Goal: Task Accomplishment & Management: Manage account settings

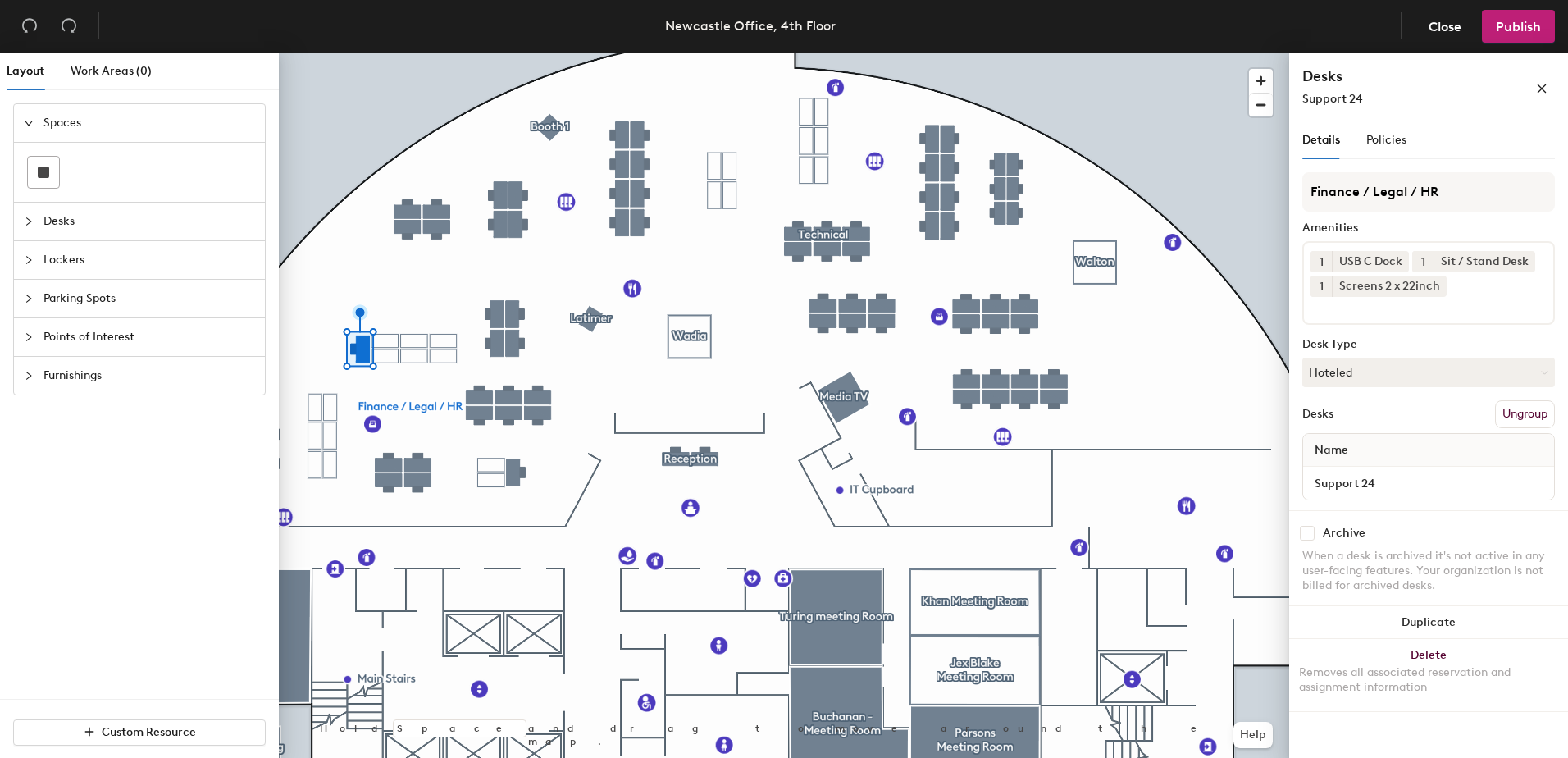
click at [451, 52] on div at bounding box center [784, 52] width 1010 height 0
click at [1312, 536] on input "checkbox" at bounding box center [1307, 533] width 15 height 15
checkbox input "false"
click at [1508, 283] on icon at bounding box center [1511, 285] width 7 height 7
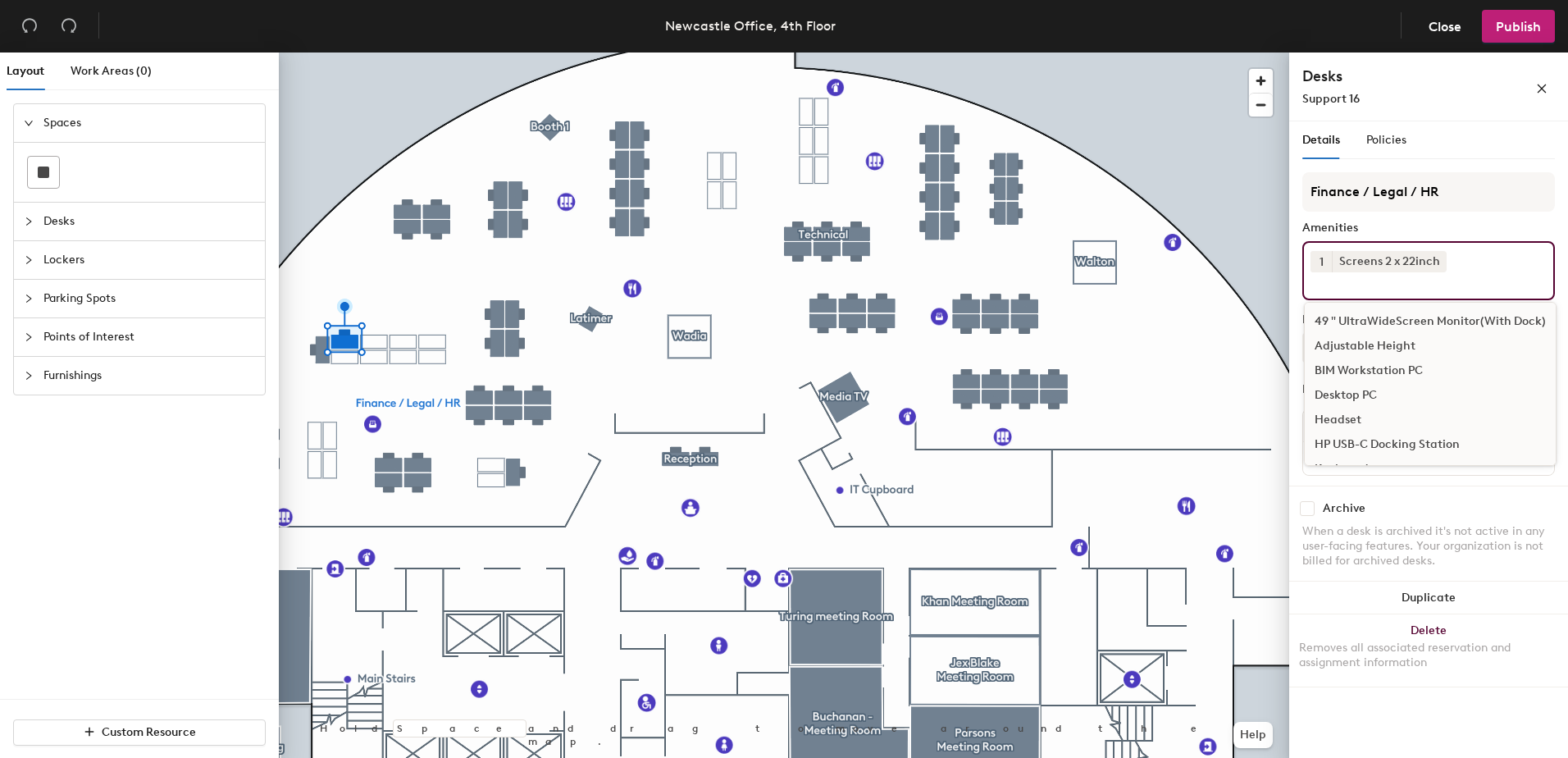
click at [1478, 288] on div "1 Screens 2 x 22inch 49 " UltraWideScreen Monitor(With Dock) Adjustable Height …" at bounding box center [1428, 270] width 253 height 59
type input "usb"
click at [1398, 339] on div "USB C Dock" at bounding box center [1428, 345] width 248 height 25
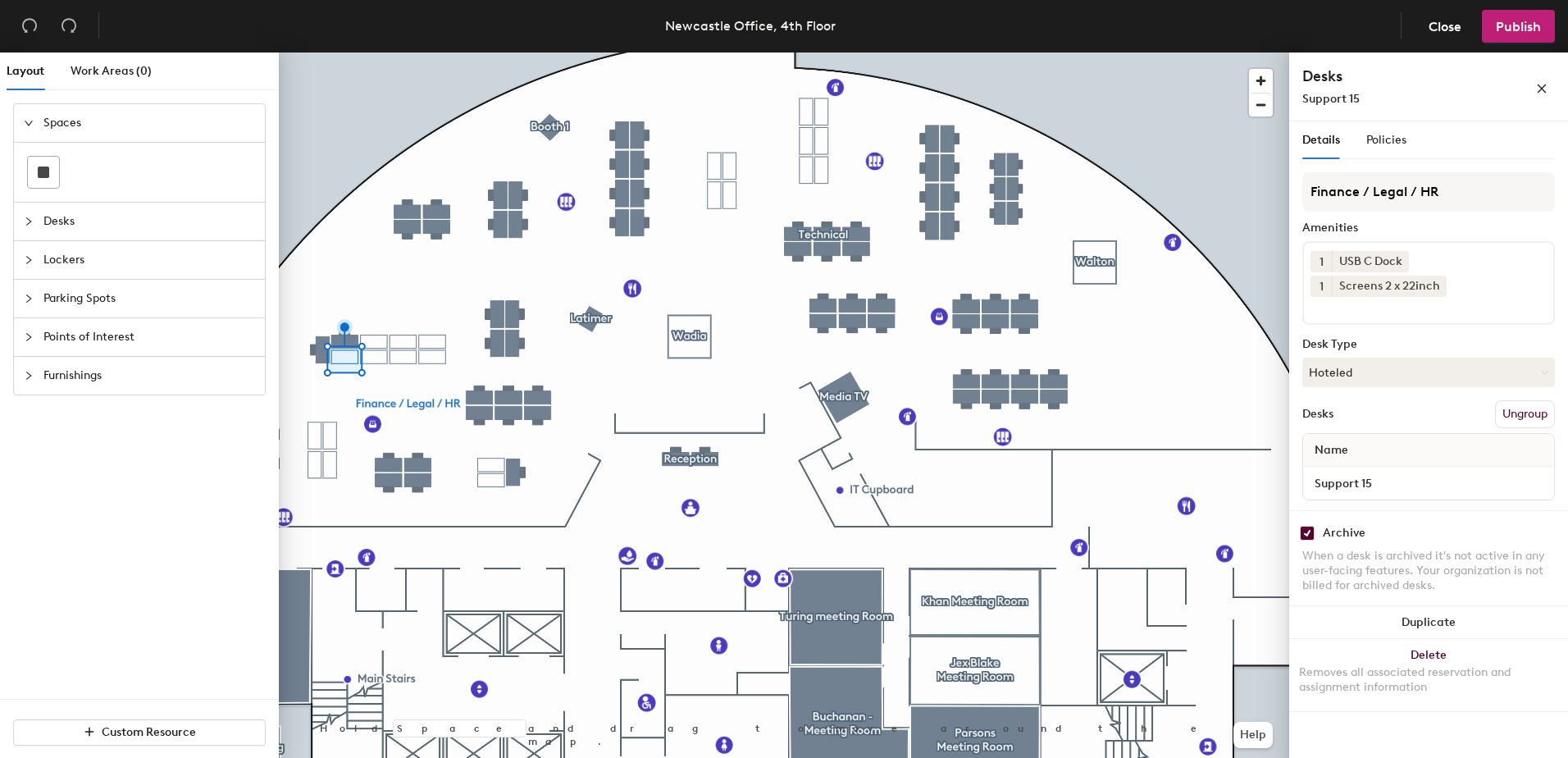
click at [1311, 541] on div "Archive When a desk is archived it's not active in any user-facing features. Yo…" at bounding box center [1428, 562] width 278 height 103
click at [1308, 535] on input "checkbox" at bounding box center [1307, 533] width 15 height 15
checkbox input "false"
click at [1307, 531] on input "checkbox" at bounding box center [1307, 533] width 15 height 15
checkbox input "false"
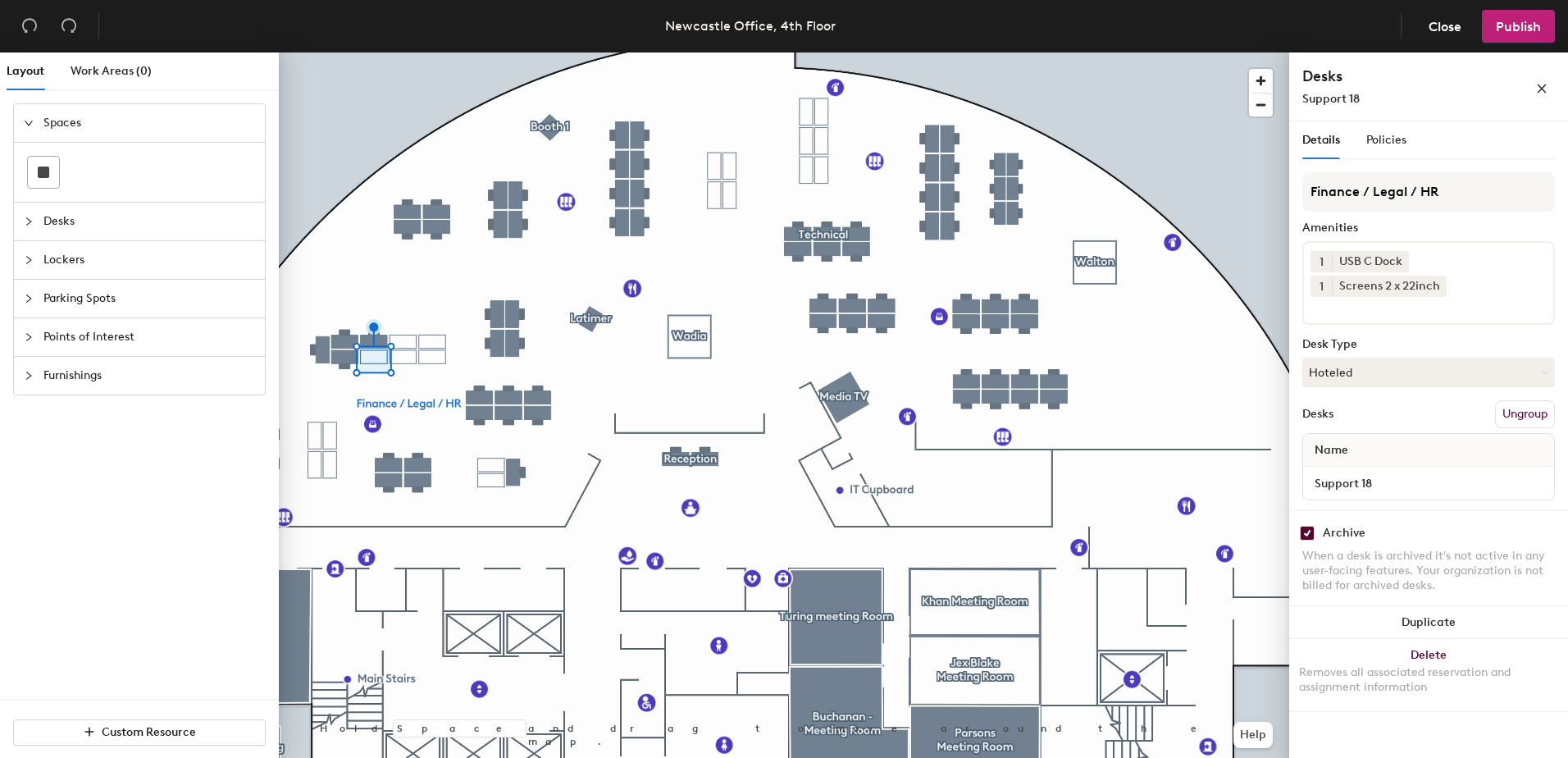
click at [1311, 529] on input "checkbox" at bounding box center [1307, 533] width 15 height 15
checkbox input "false"
click at [1314, 533] on div "Archive" at bounding box center [1428, 533] width 253 height 15
click at [1310, 535] on input "checkbox" at bounding box center [1307, 533] width 15 height 15
checkbox input "false"
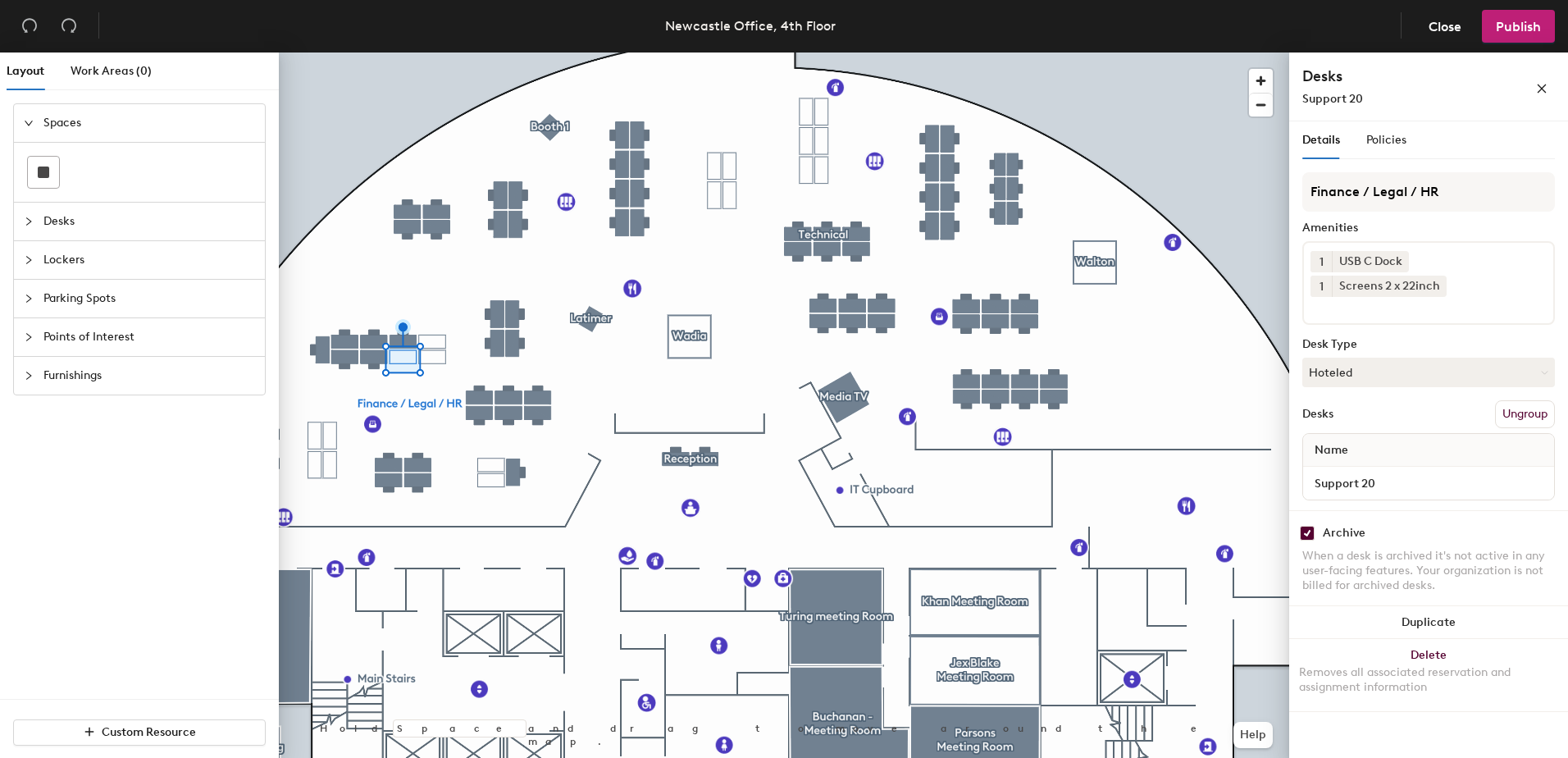
click at [1309, 531] on input "checkbox" at bounding box center [1307, 533] width 15 height 15
checkbox input "false"
click at [1303, 533] on input "checkbox" at bounding box center [1307, 533] width 15 height 15
checkbox input "false"
click at [1307, 525] on div "Archive When a desk is archived it's not active in any user-facing features. Yo…" at bounding box center [1428, 562] width 278 height 103
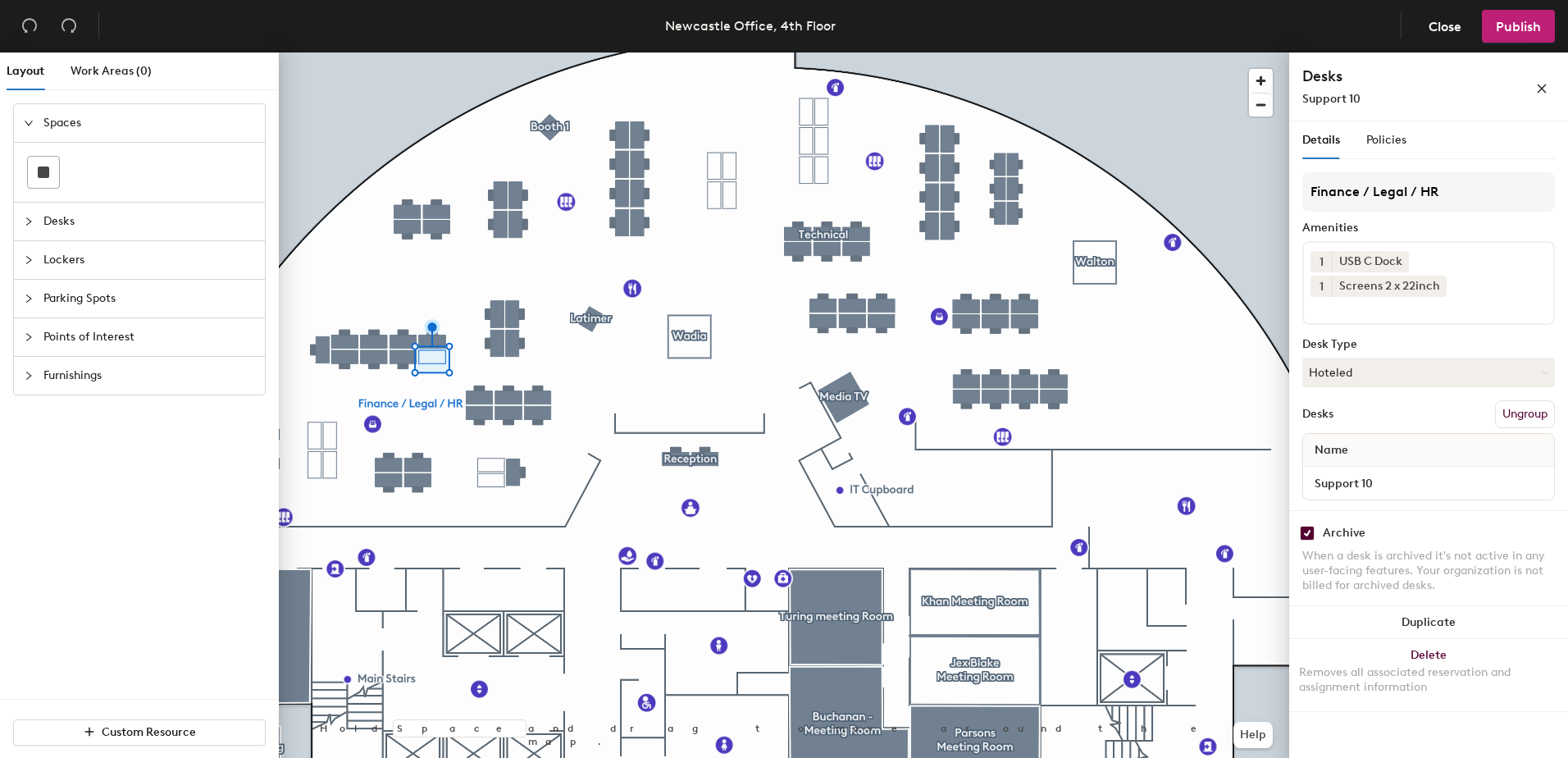
click at [1307, 527] on input "checkbox" at bounding box center [1307, 533] width 15 height 15
checkbox input "false"
click at [1435, 287] on icon at bounding box center [1437, 285] width 7 height 7
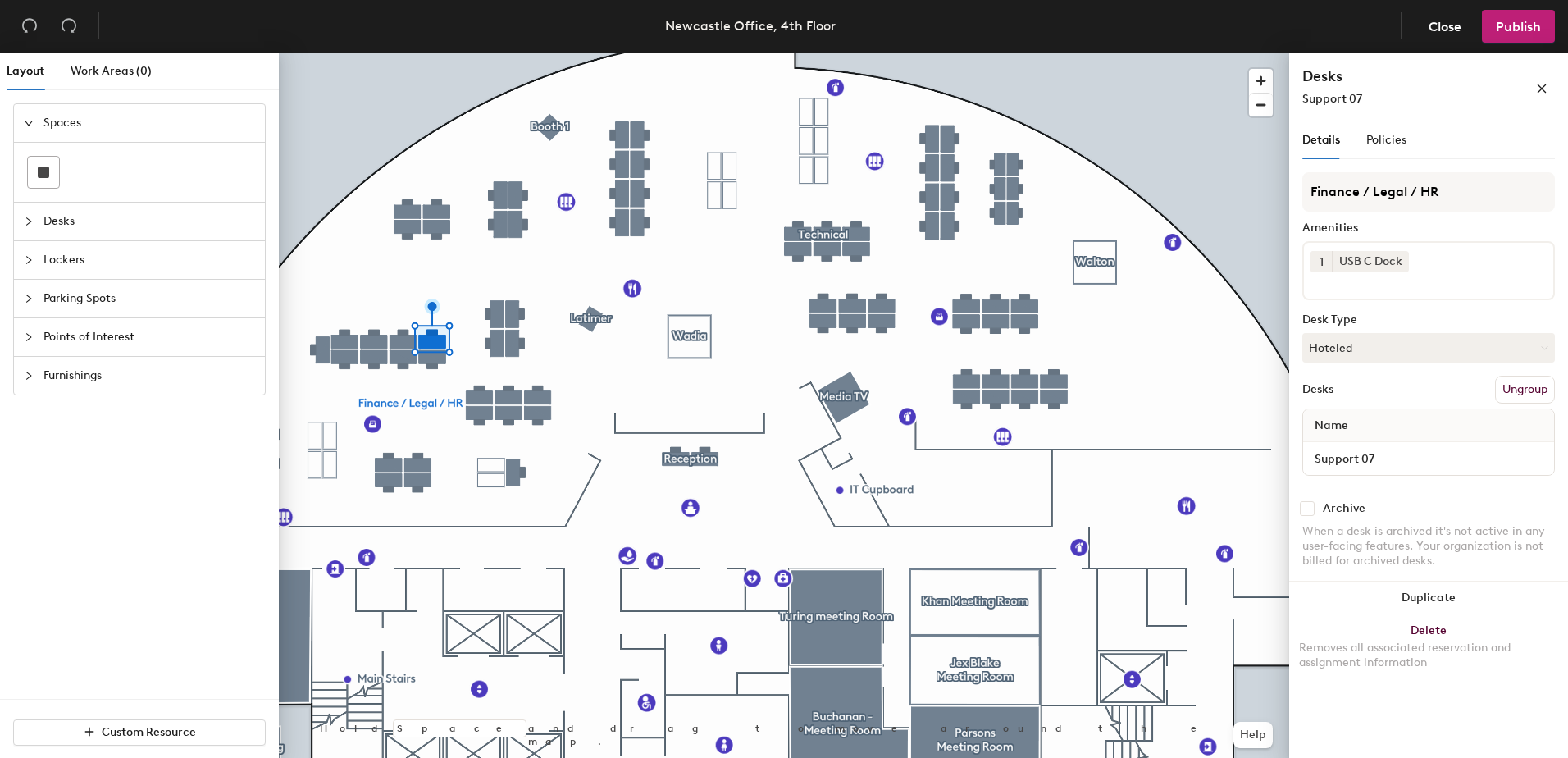
click at [1435, 287] on input at bounding box center [1384, 282] width 148 height 20
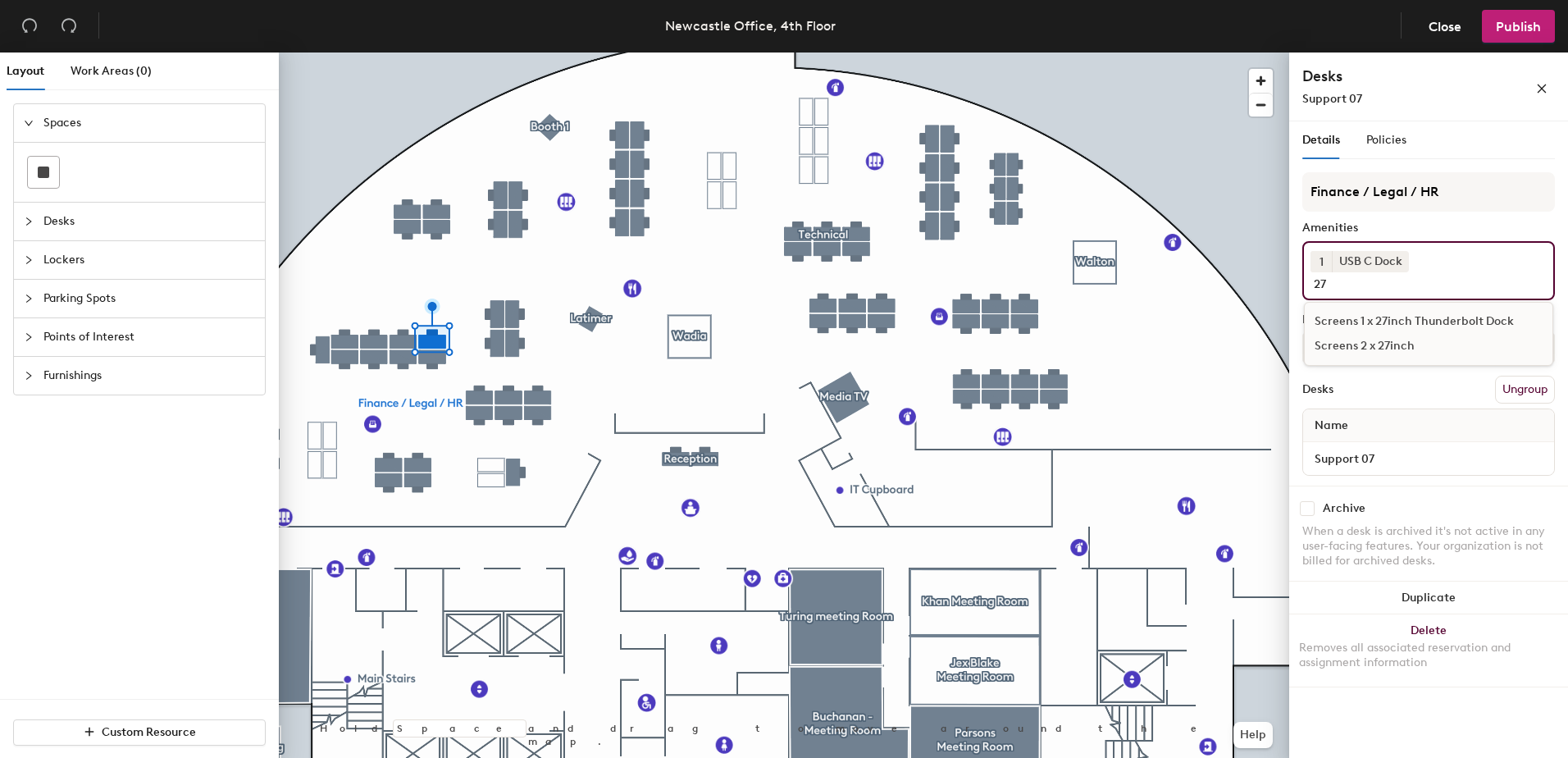
type input "27"
click at [1426, 328] on div "Screens 1 x 27inch Thunderbolt Dock" at bounding box center [1428, 321] width 248 height 25
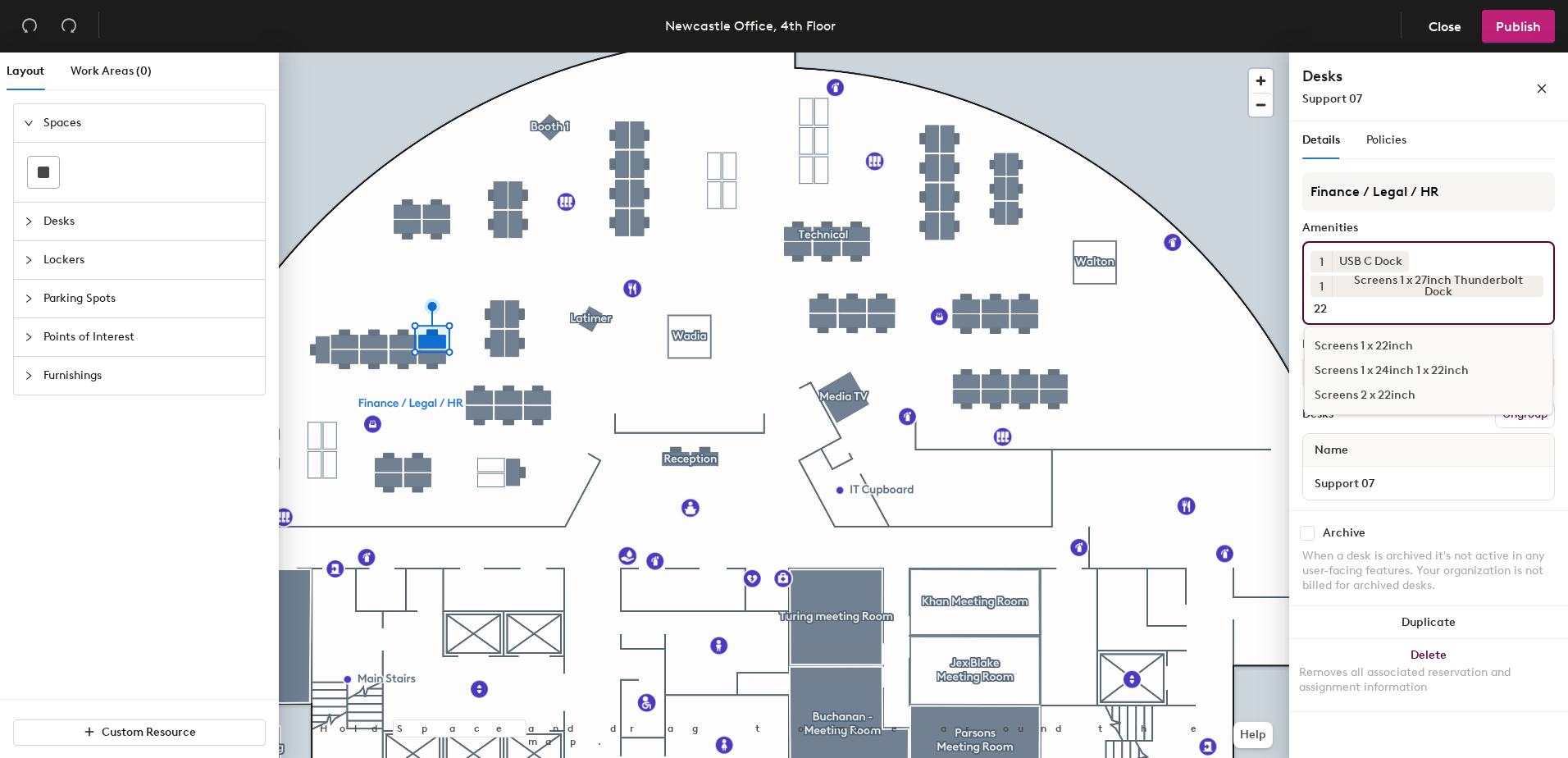
type input "22"
click at [1406, 346] on div "Screens 1 x 22inch" at bounding box center [1428, 345] width 248 height 25
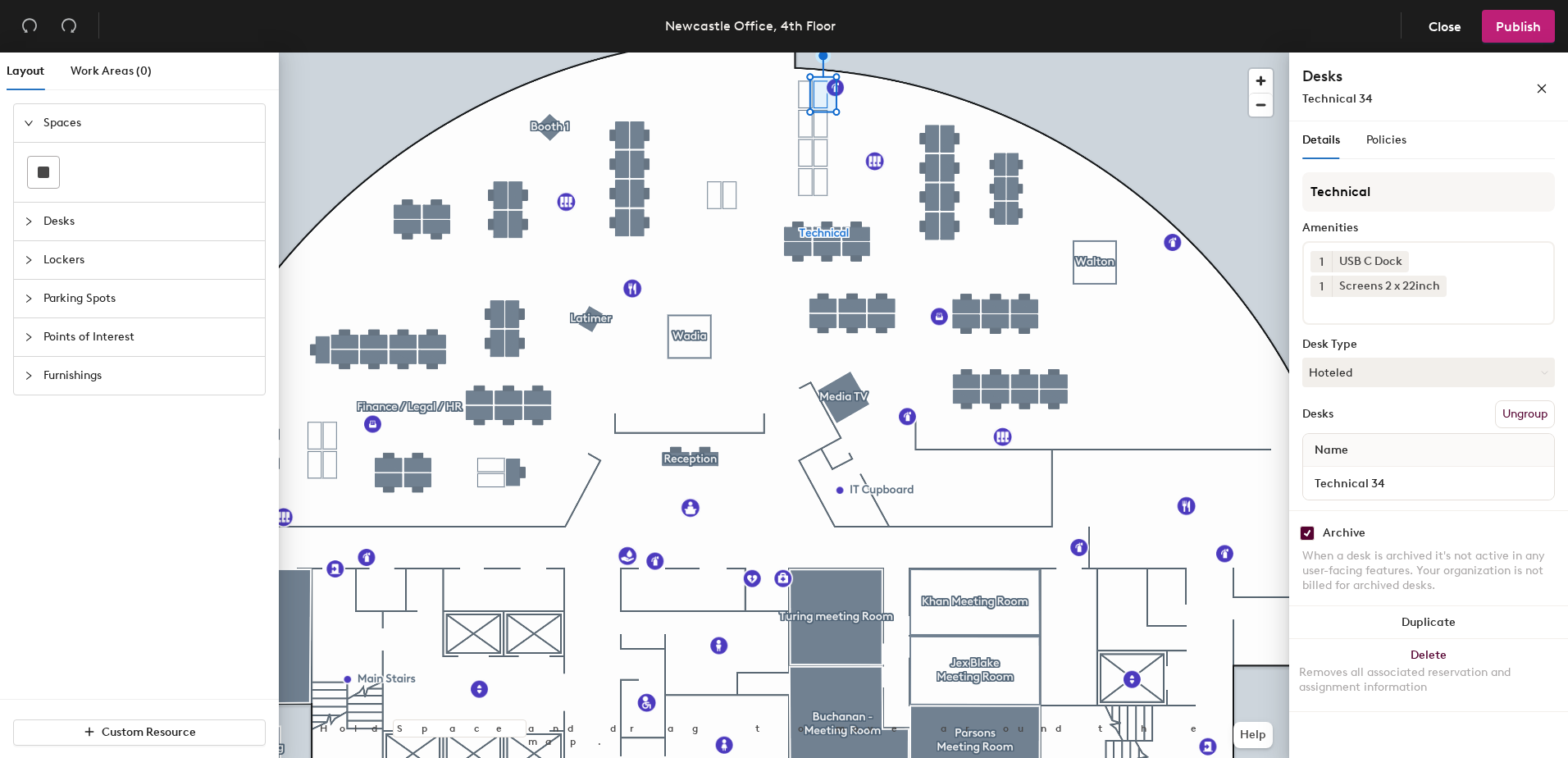
click at [1307, 533] on input "checkbox" at bounding box center [1307, 533] width 15 height 15
checkbox input "false"
click at [1401, 264] on icon at bounding box center [1399, 261] width 12 height 12
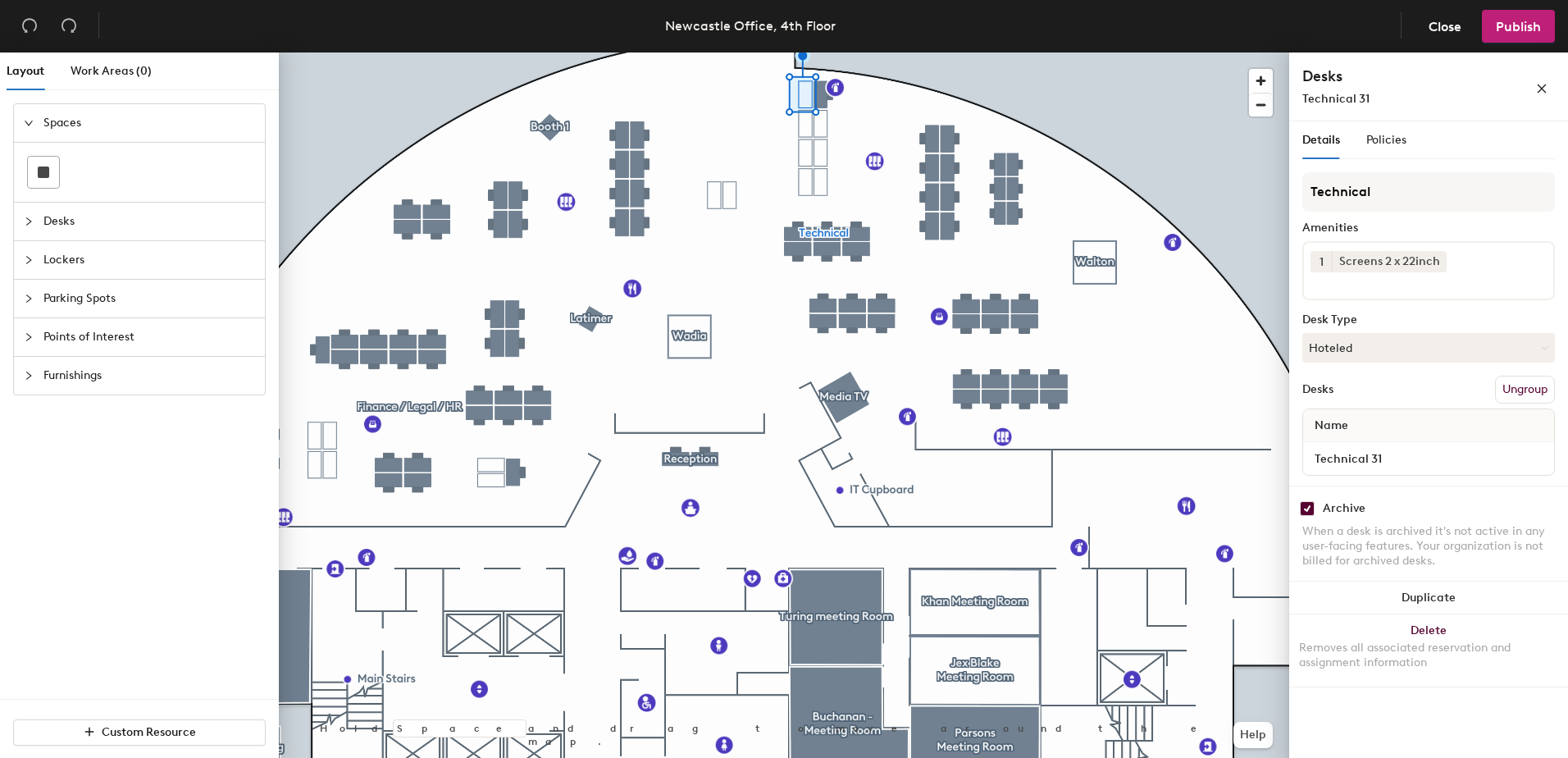
click at [1390, 278] on input at bounding box center [1384, 282] width 148 height 20
type input "hp"
click at [1393, 320] on div "HP USB-C Docking Station" at bounding box center [1428, 321] width 248 height 25
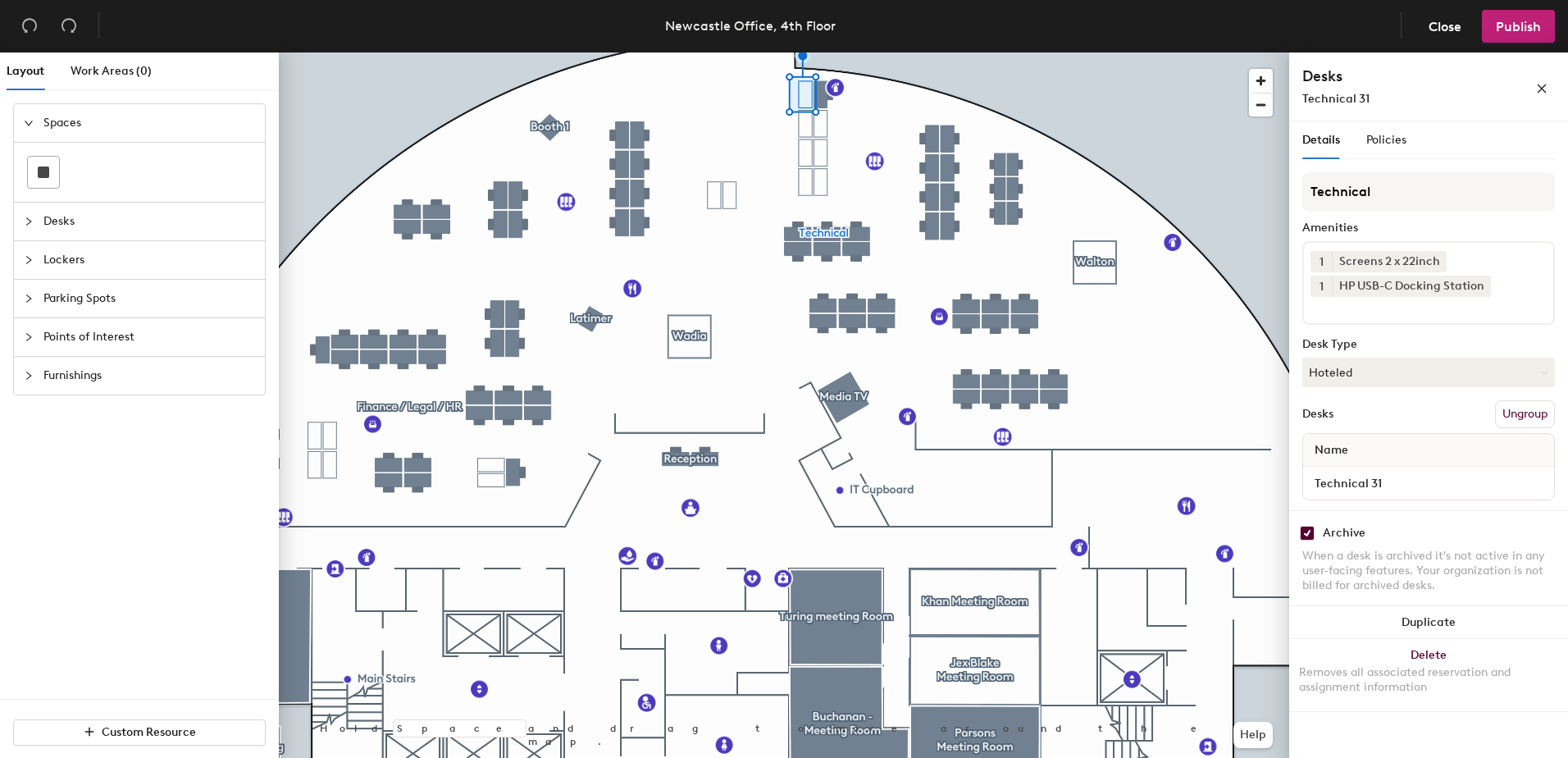
click at [1307, 531] on input "checkbox" at bounding box center [1307, 533] width 15 height 15
checkbox input "false"
click at [1537, 288] on icon at bounding box center [1533, 285] width 7 height 7
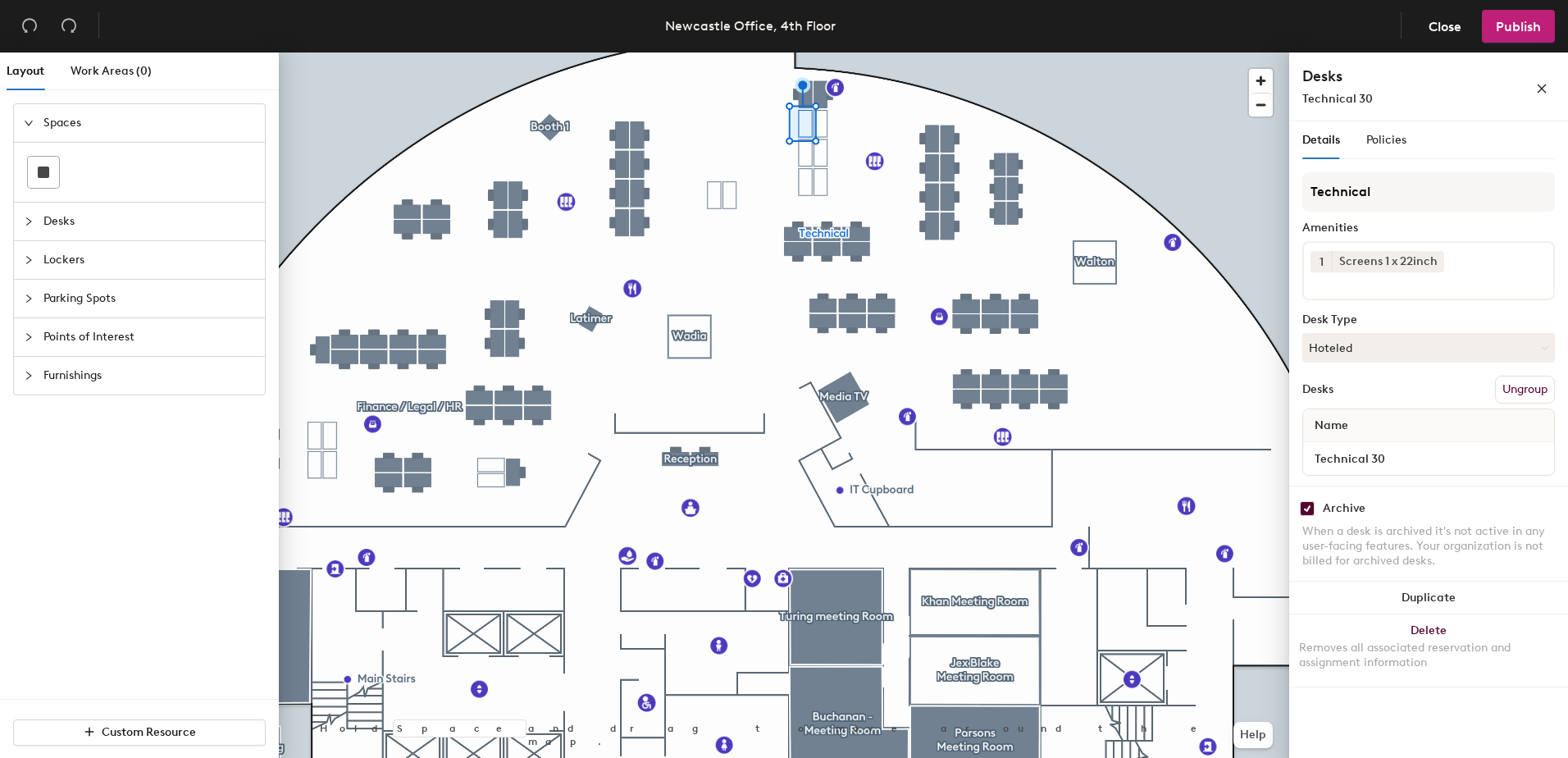
click at [1495, 291] on div "1 Screens 1 x 22inch" at bounding box center [1428, 270] width 253 height 59
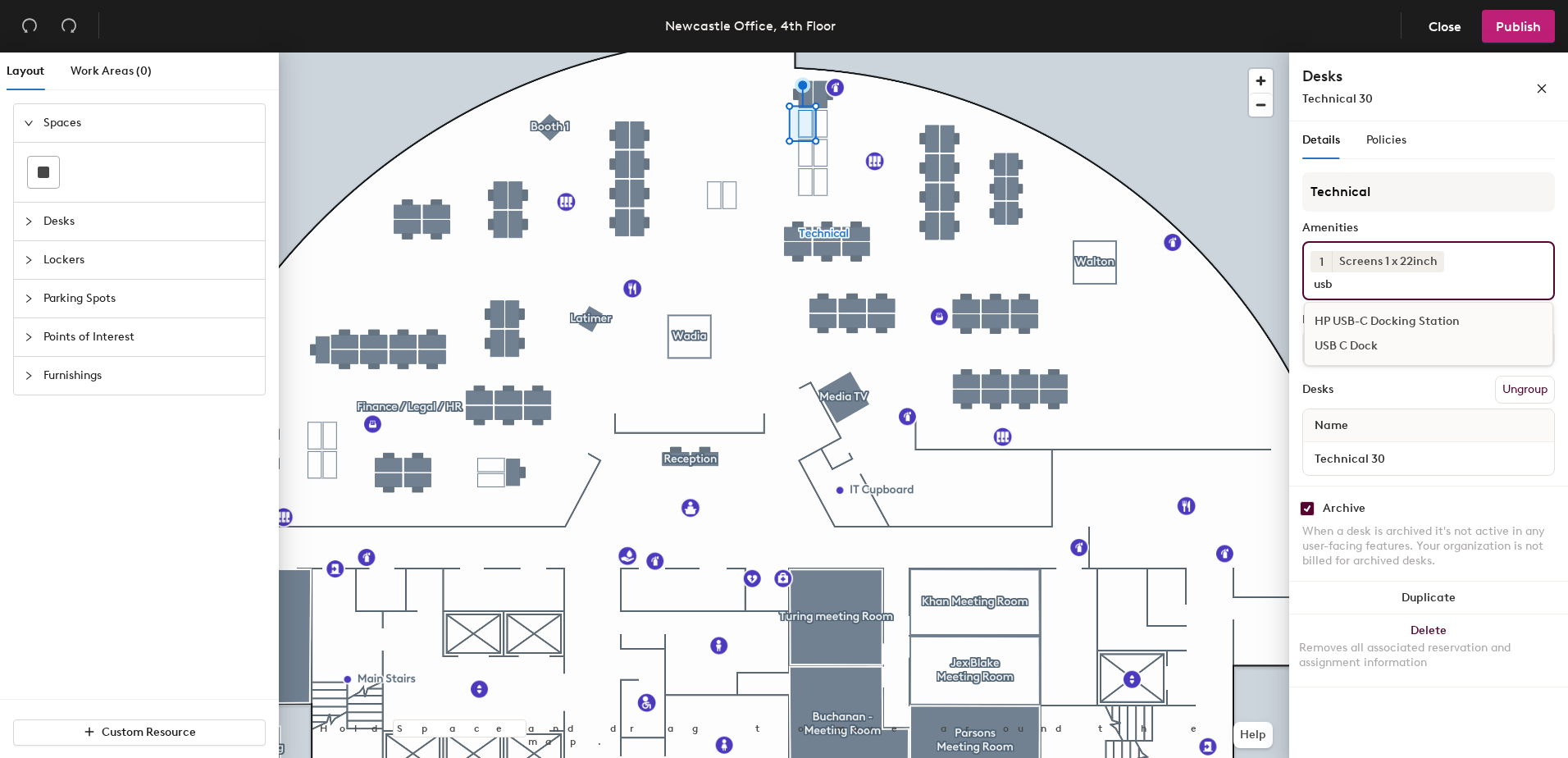
type input "usb"
click at [1462, 327] on div "HP USB-C Docking Station" at bounding box center [1428, 321] width 248 height 25
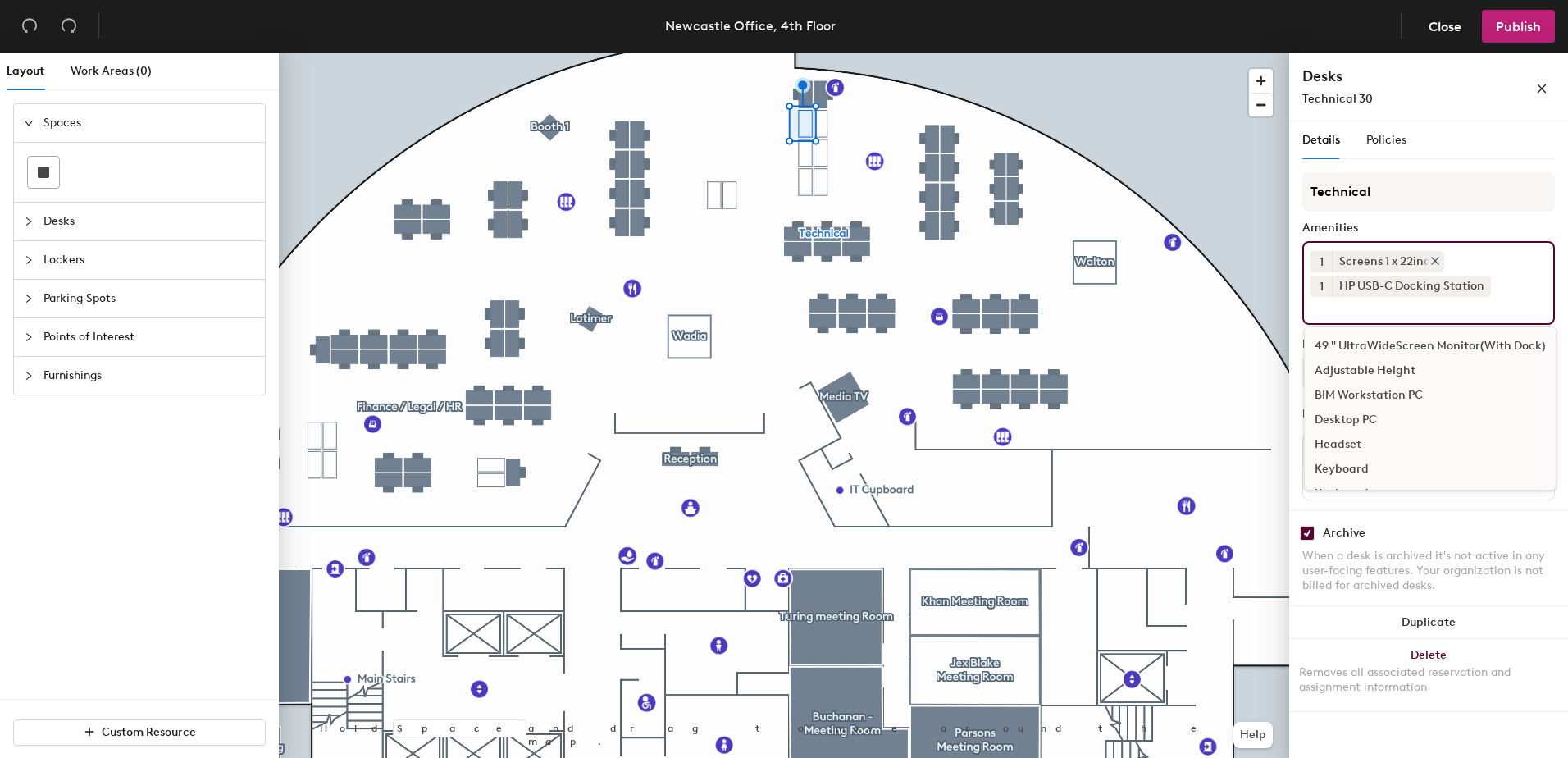
click at [1437, 265] on icon at bounding box center [1435, 261] width 12 height 12
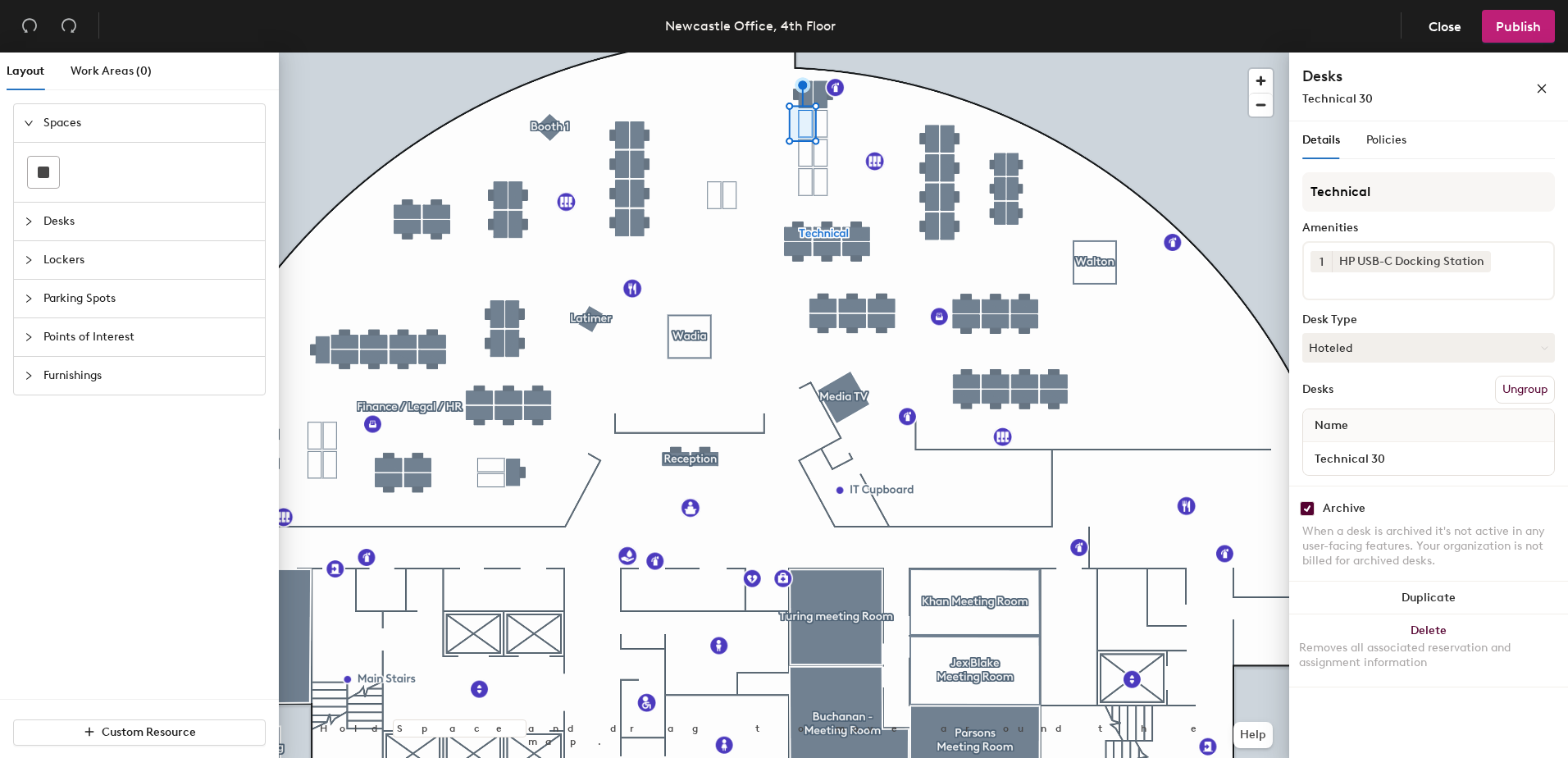
click at [1384, 284] on input at bounding box center [1384, 282] width 148 height 20
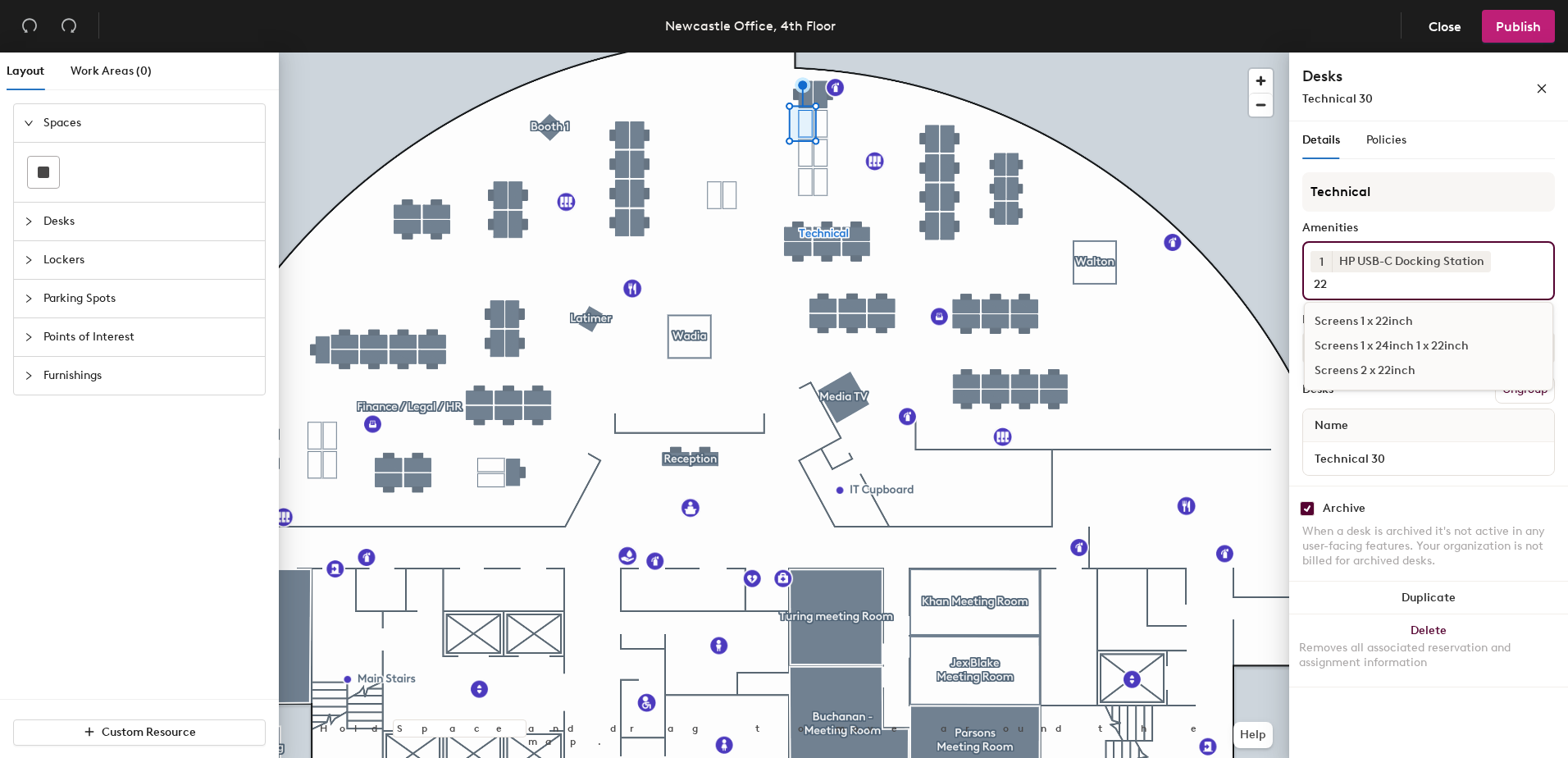
type input "22"
click at [1402, 370] on div "Screens 2 x 22inch" at bounding box center [1428, 370] width 248 height 25
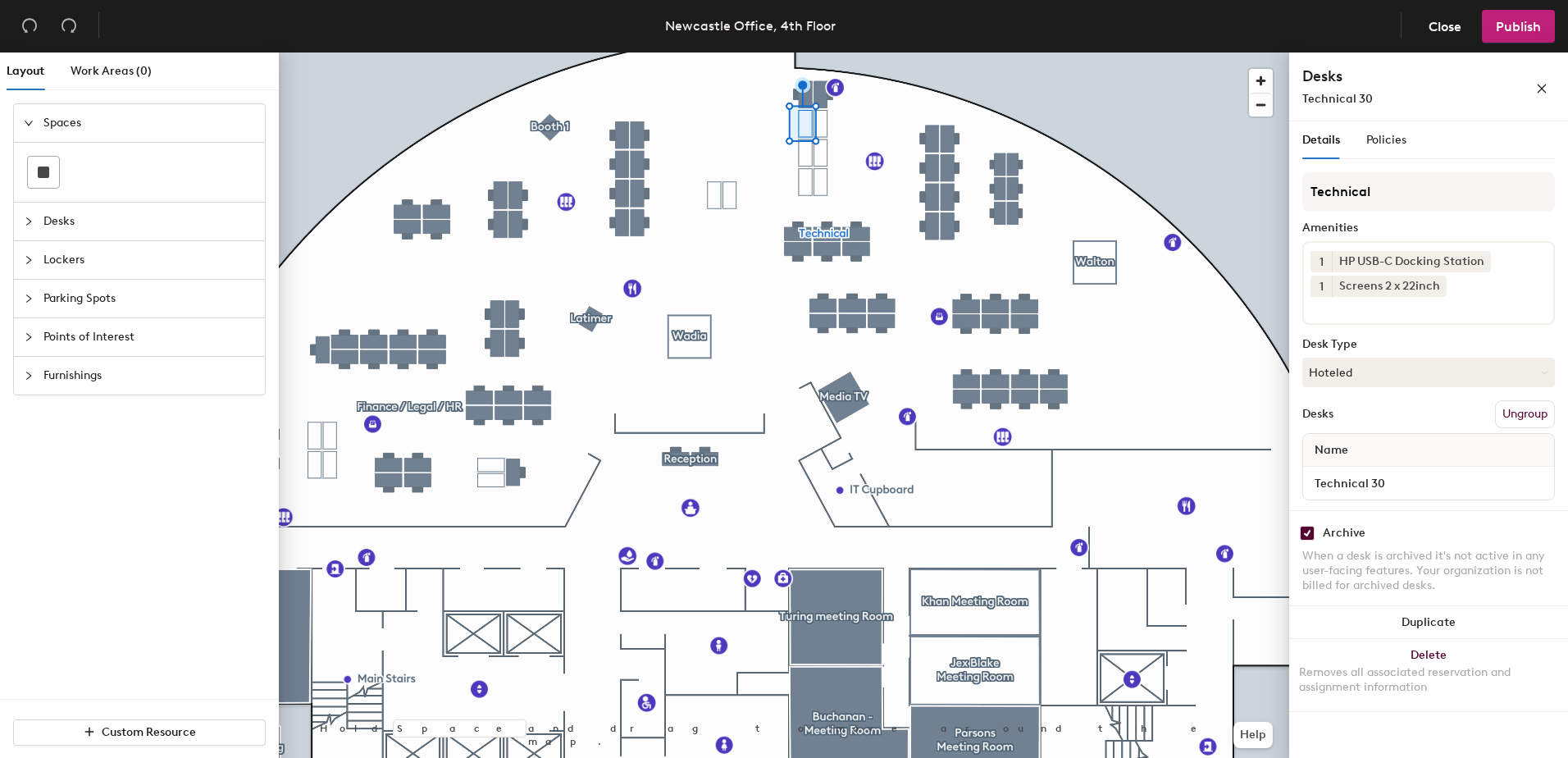
click at [1313, 531] on input "checkbox" at bounding box center [1307, 533] width 15 height 15
checkbox input "false"
click at [1490, 264] on icon at bounding box center [1491, 261] width 12 height 12
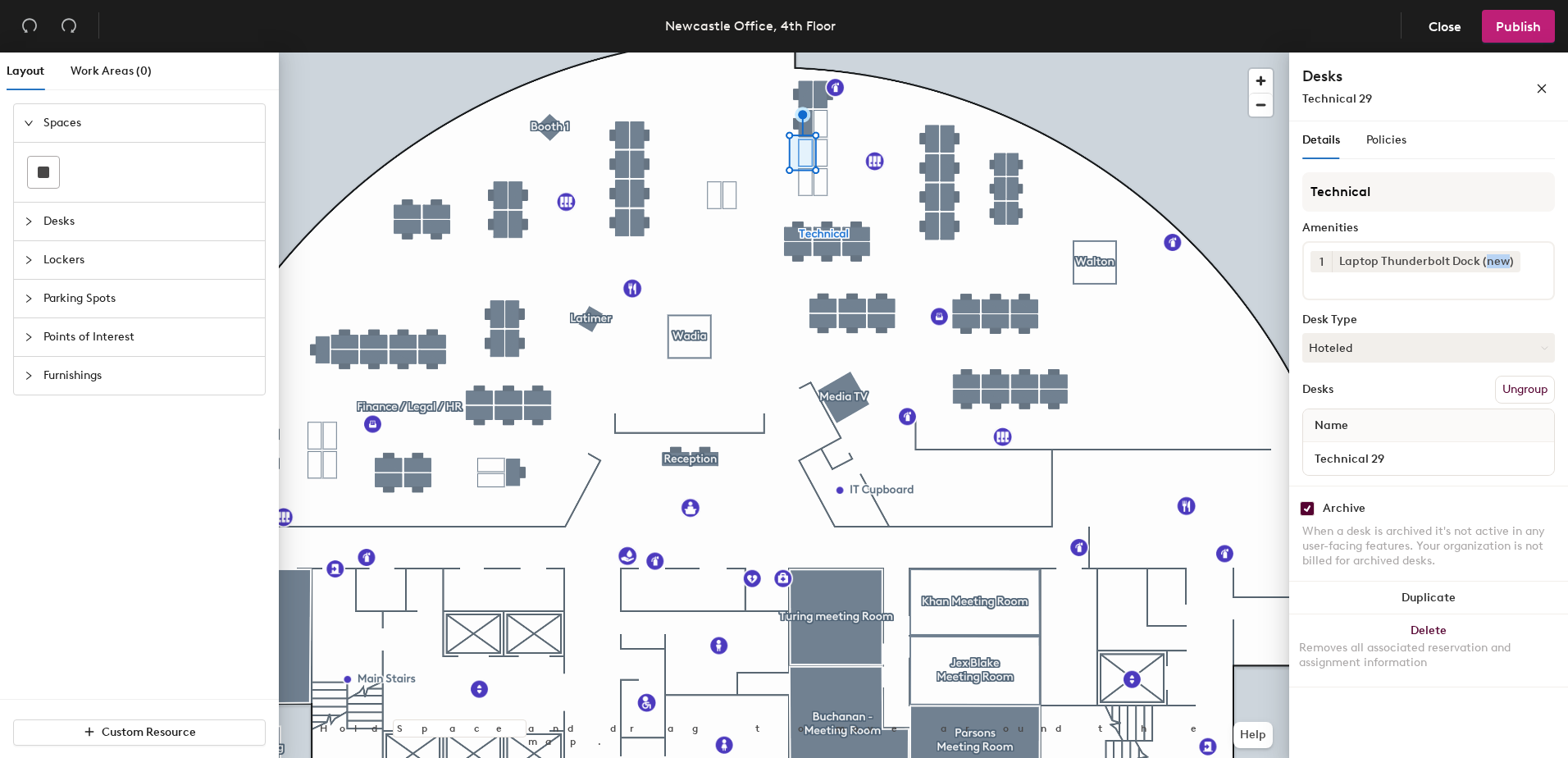
click at [1490, 264] on div "Laptop Thunderbolt Dock (new)" at bounding box center [1425, 262] width 188 height 22
drag, startPoint x: 1490, startPoint y: 264, endPoint x: 1501, endPoint y: 264, distance: 11.0
click at [1505, 264] on icon at bounding box center [1511, 261] width 12 height 12
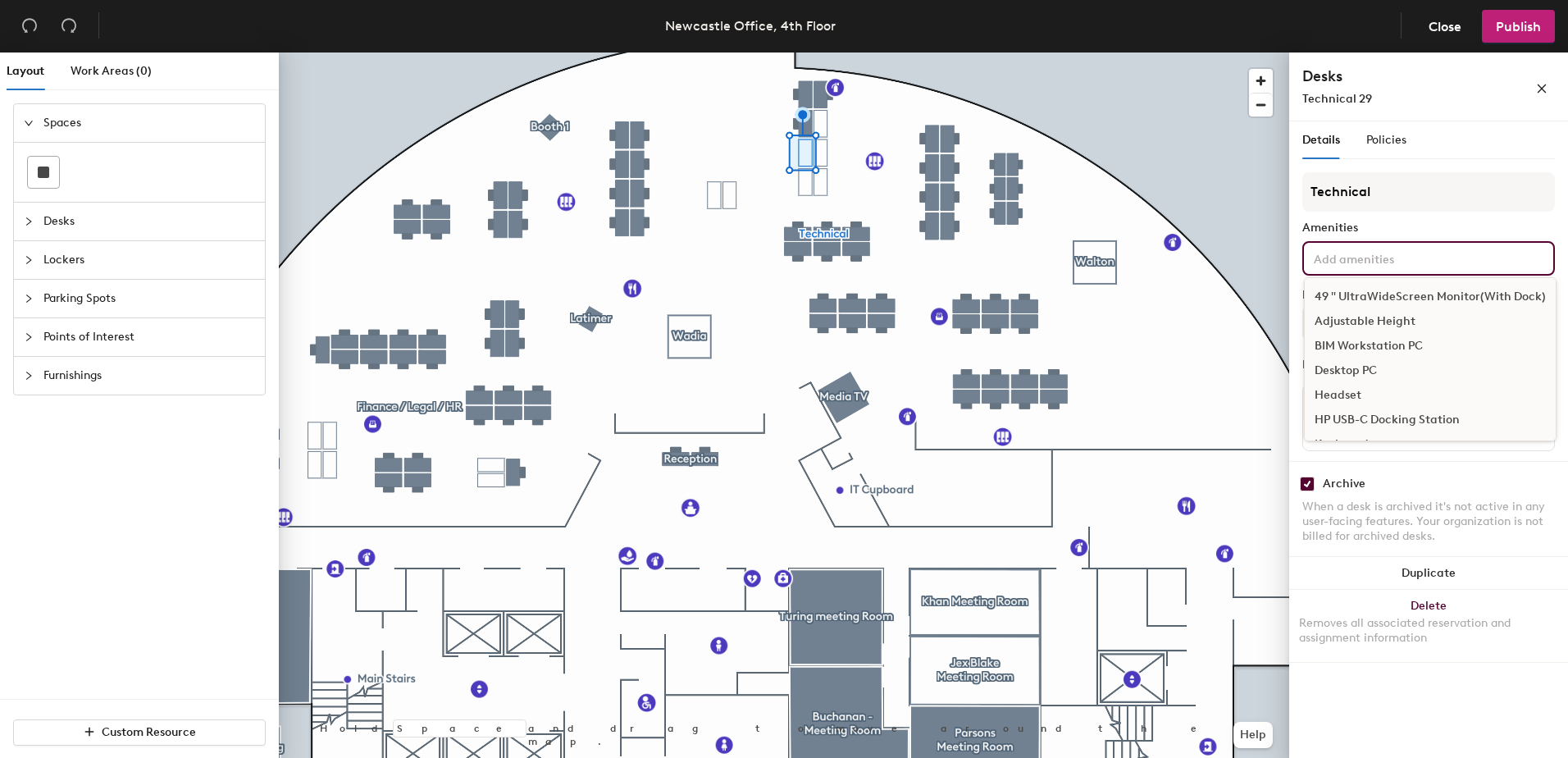
drag, startPoint x: 1504, startPoint y: 264, endPoint x: 1442, endPoint y: 243, distance: 65.5
click at [1442, 243] on div "49 " UltraWideScreen Monitor(With Dock) Adjustable Height BIM Workstation PC De…" at bounding box center [1428, 258] width 253 height 35
click at [1438, 245] on div "49 " UltraWideScreen Monitor(With Dock) Adjustable Height BIM Workstation PC De…" at bounding box center [1428, 258] width 253 height 35
click at [1390, 270] on div "49 " UltraWideScreen Monitor(With Dock) Adjustable Height BIM Workstation PC De…" at bounding box center [1428, 258] width 253 height 35
click at [1393, 261] on input at bounding box center [1384, 258] width 148 height 20
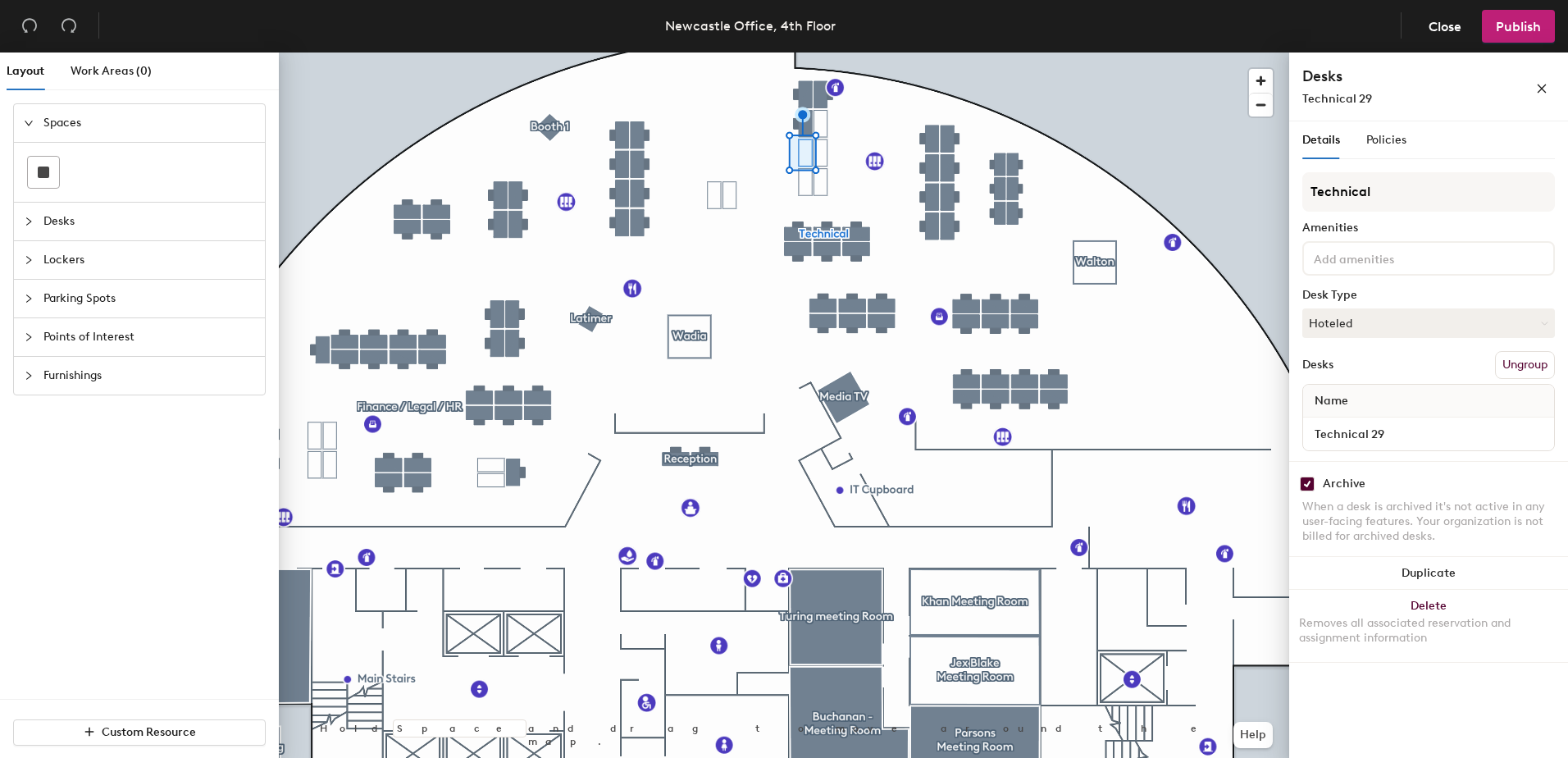
click at [1357, 265] on input at bounding box center [1384, 258] width 148 height 20
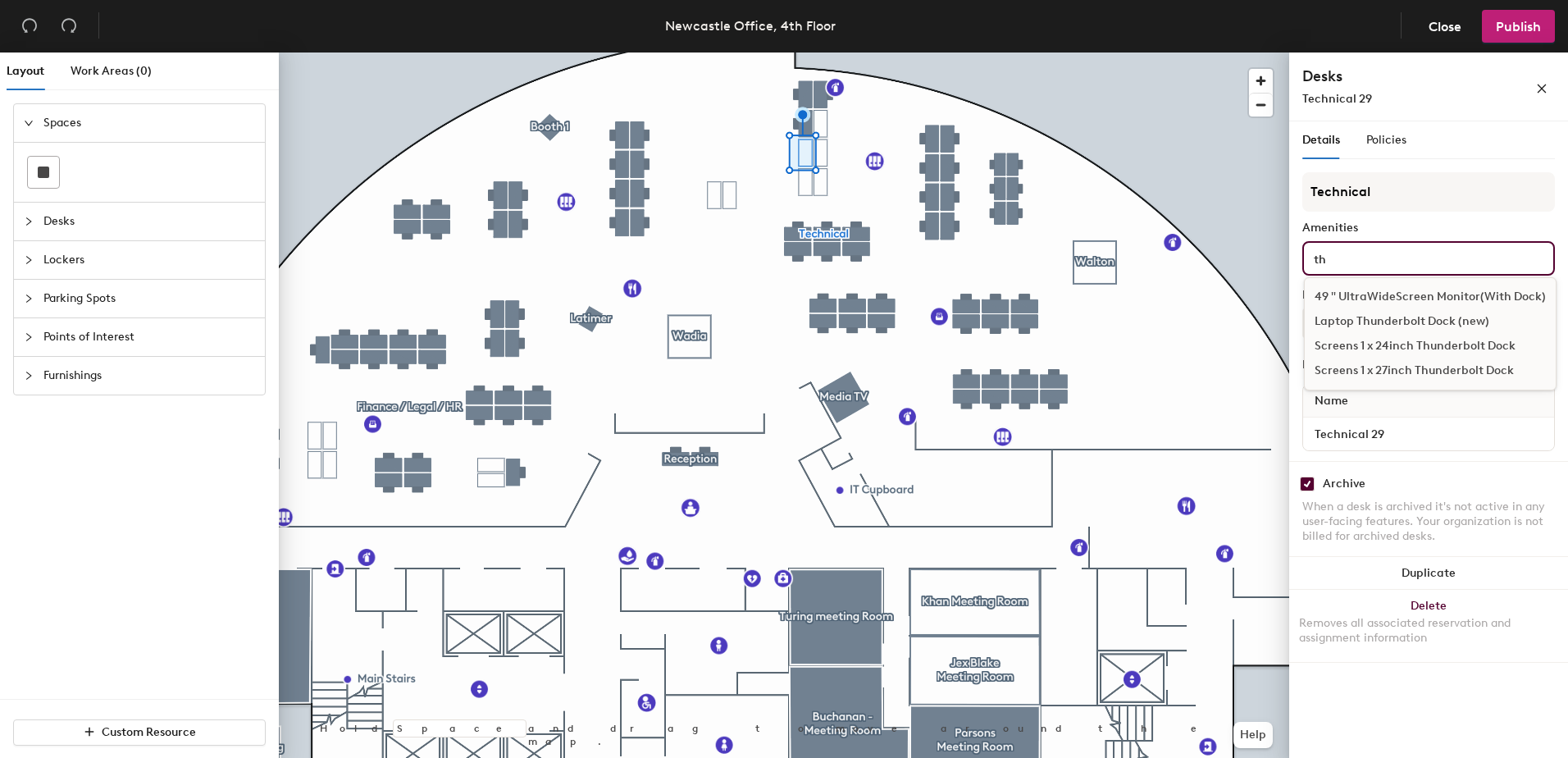
type input "t"
type input "dock"
click at [1359, 420] on div "USB C Dock" at bounding box center [1430, 421] width 251 height 25
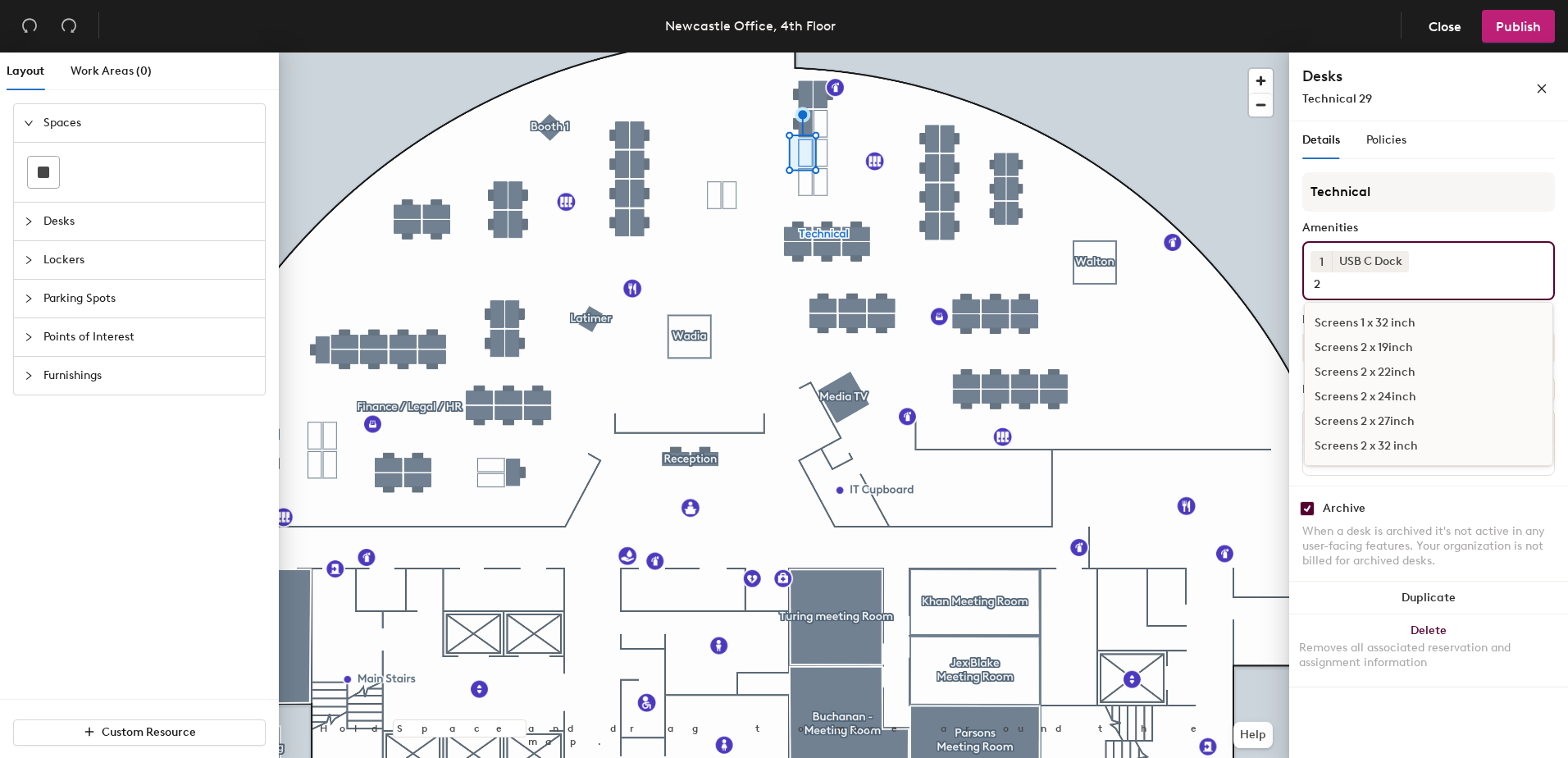
scroll to position [0, 0]
type input "22"
click at [1354, 318] on div "Screens 1 x 22inch" at bounding box center [1428, 321] width 248 height 25
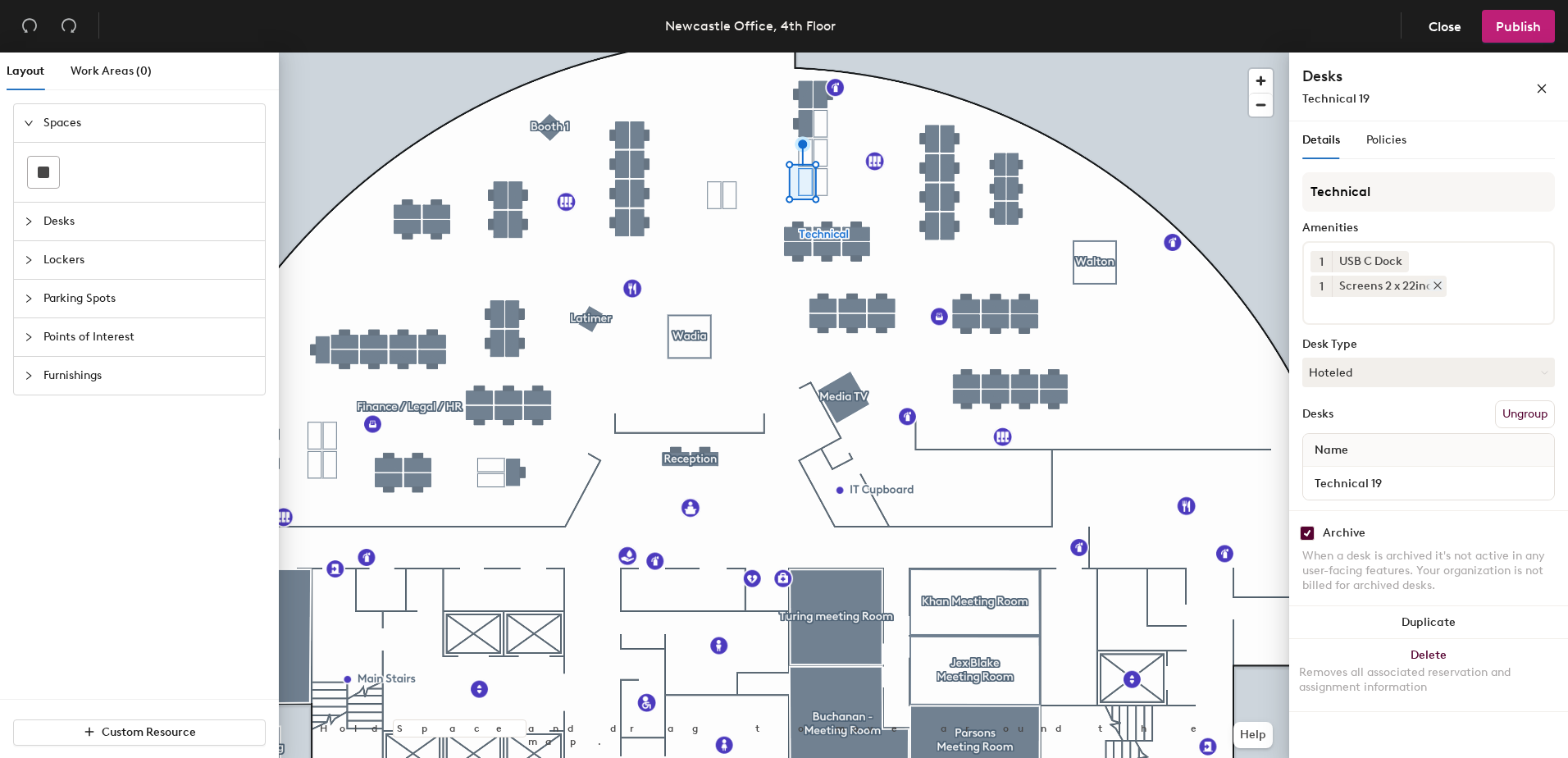
click at [1433, 287] on icon at bounding box center [1438, 285] width 12 height 12
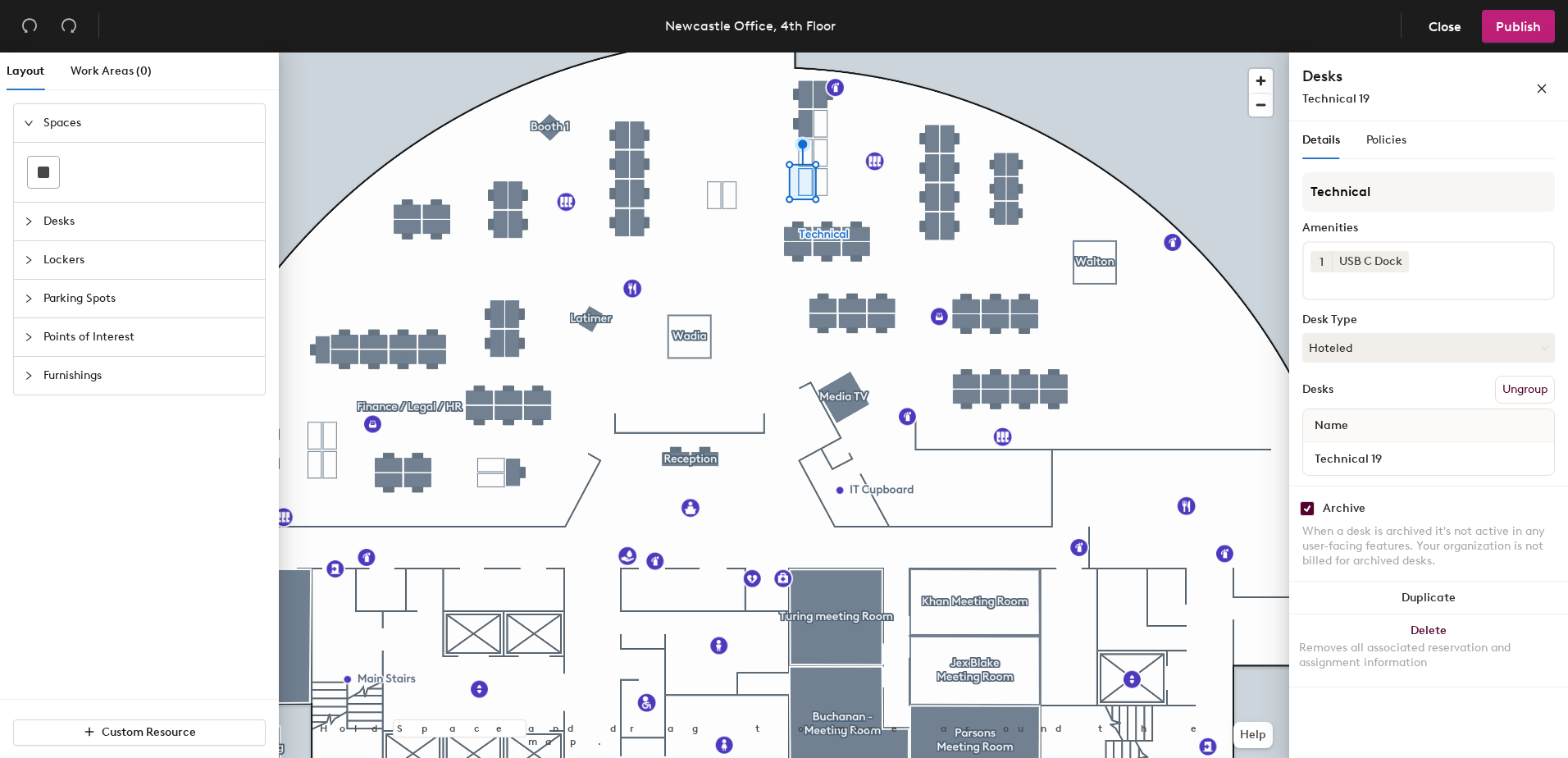
click at [1433, 289] on input at bounding box center [1384, 282] width 148 height 20
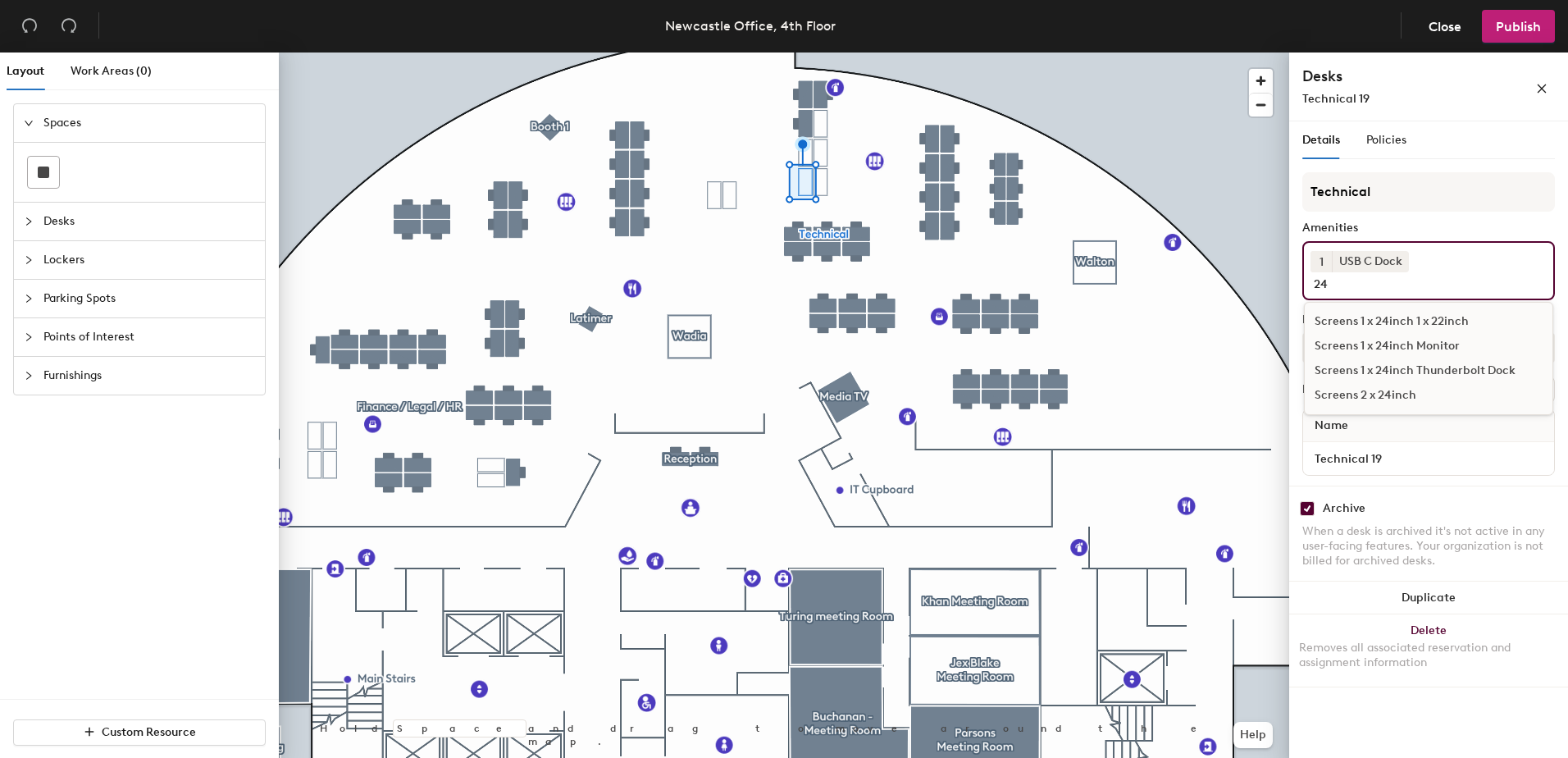
type input "24"
click at [1389, 314] on div "Screens 1 x 24inch 1 x 22inch" at bounding box center [1428, 321] width 248 height 25
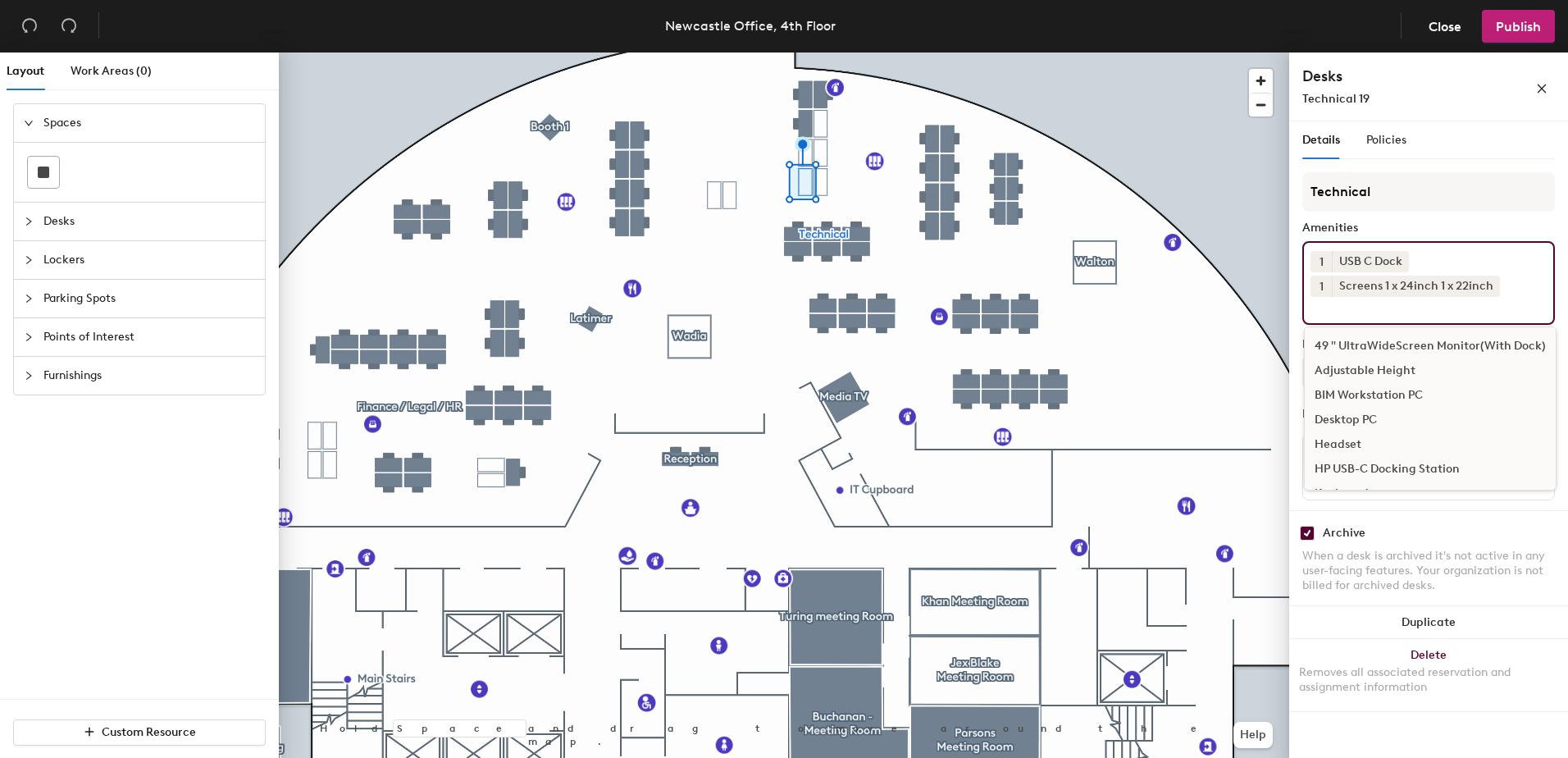
click at [1307, 531] on input "checkbox" at bounding box center [1307, 533] width 15 height 15
checkbox input "false"
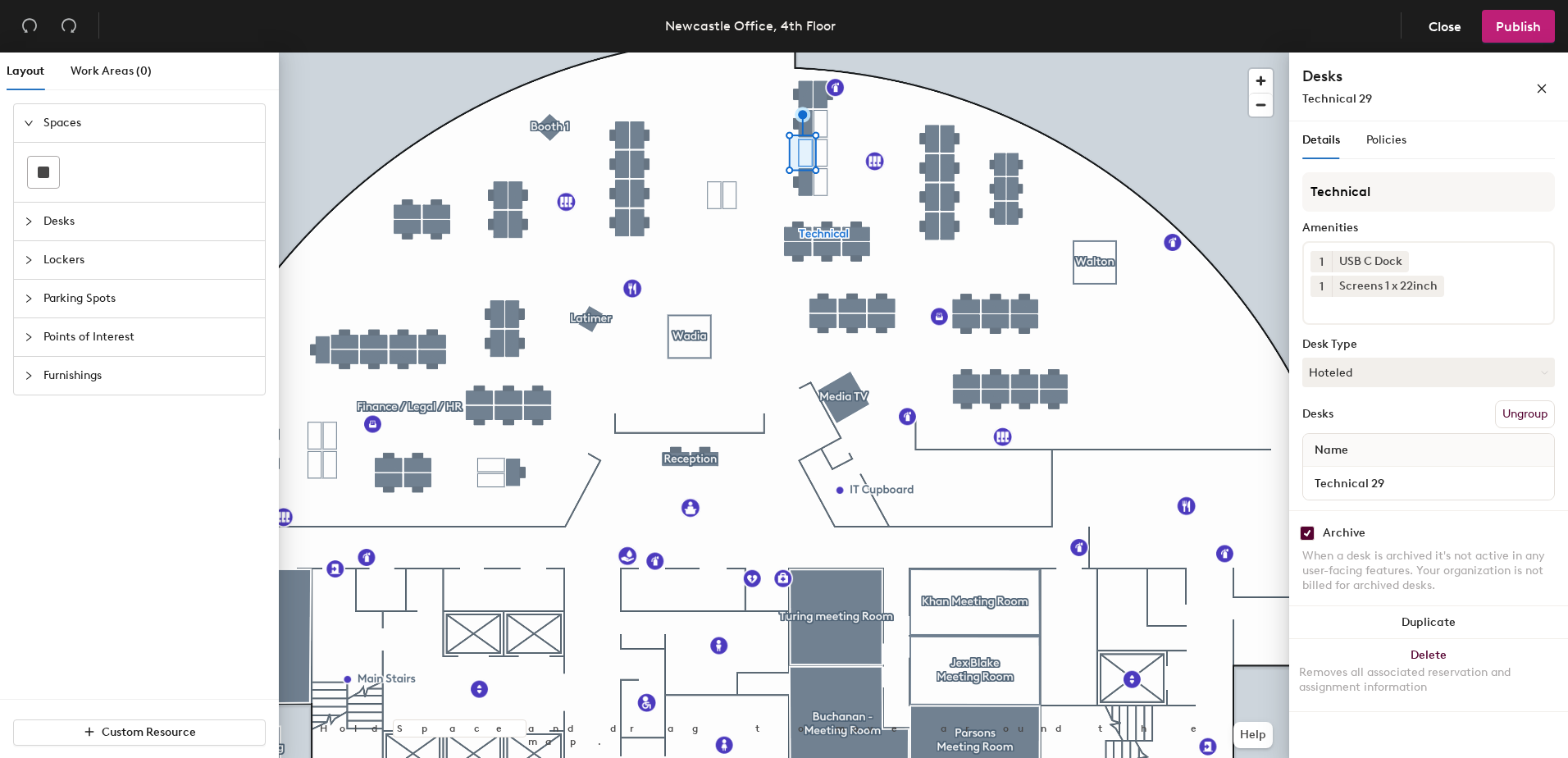
click at [1311, 534] on input "checkbox" at bounding box center [1307, 533] width 15 height 15
checkbox input "false"
click at [1477, 256] on icon at bounding box center [1482, 261] width 12 height 12
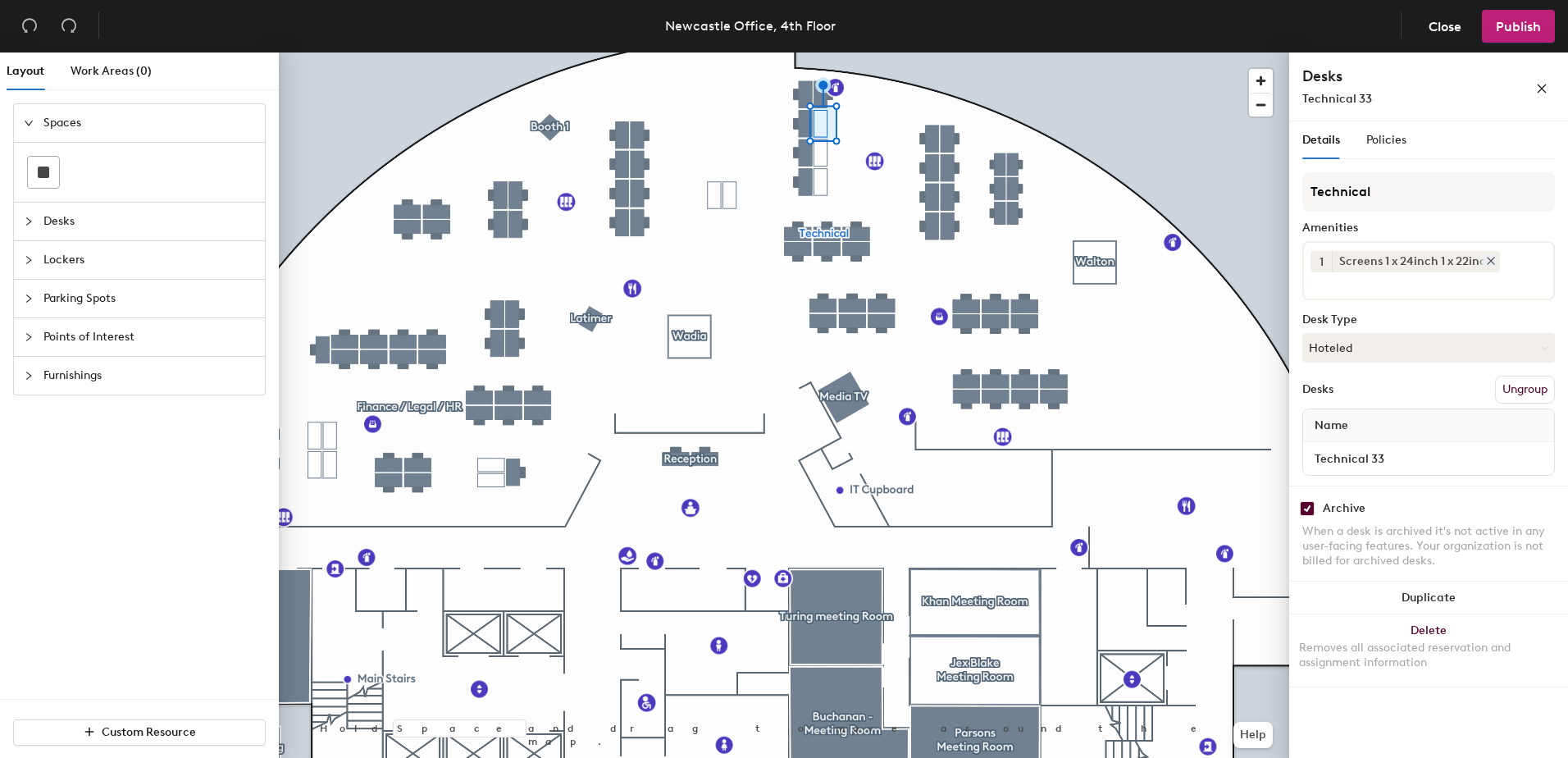
click at [1489, 265] on icon at bounding box center [1491, 261] width 12 height 12
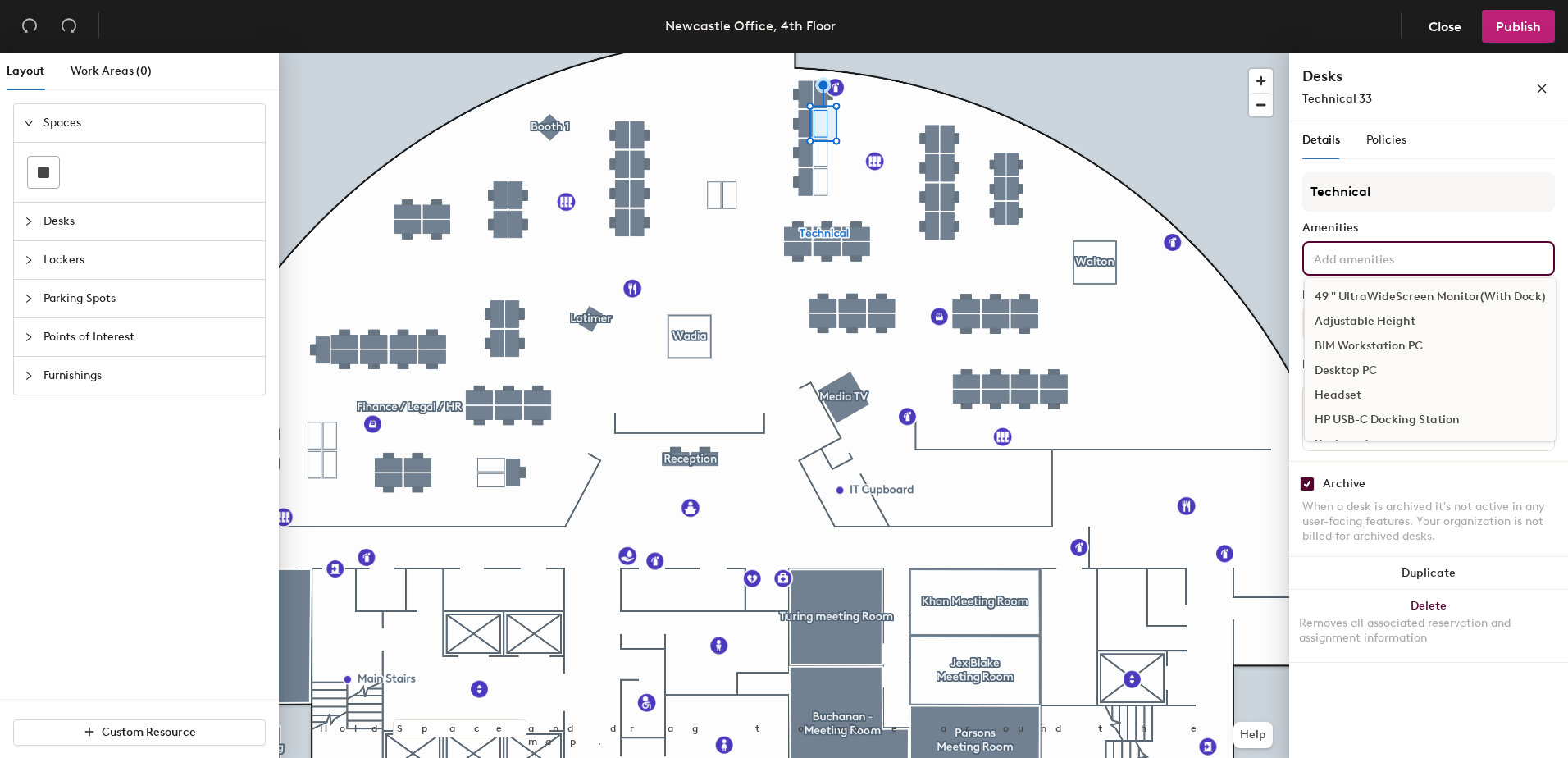
click at [1469, 274] on div "49 " UltraWideScreen Monitor(With Dock) Adjustable Height BIM Workstation PC De…" at bounding box center [1428, 258] width 253 height 35
type input "22"
click at [1389, 344] on div "Screens 2 x 22inch" at bounding box center [1428, 345] width 248 height 25
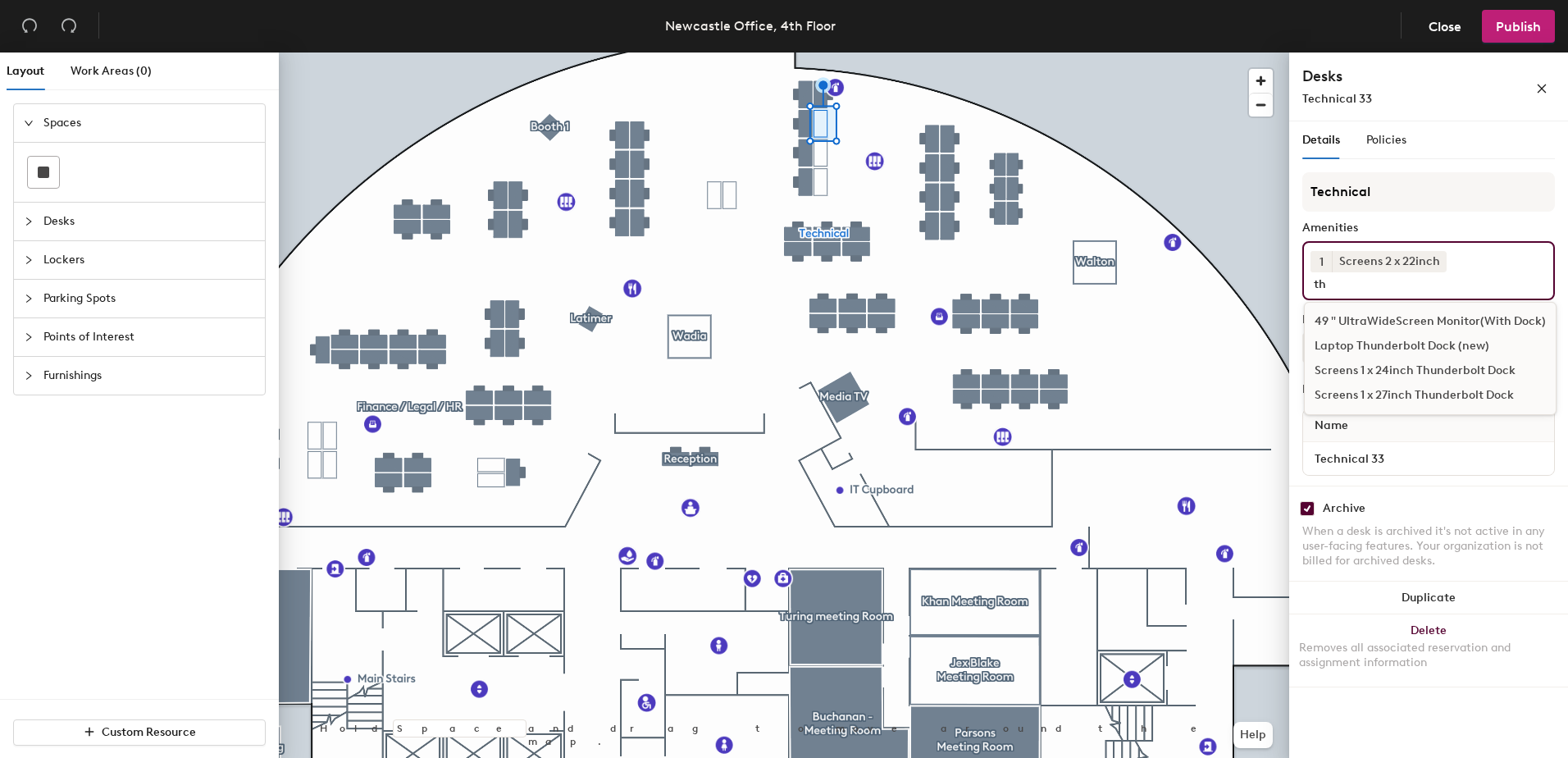
type input "t"
type input "dock"
click at [1372, 441] on div "USB C Dock" at bounding box center [1430, 446] width 251 height 25
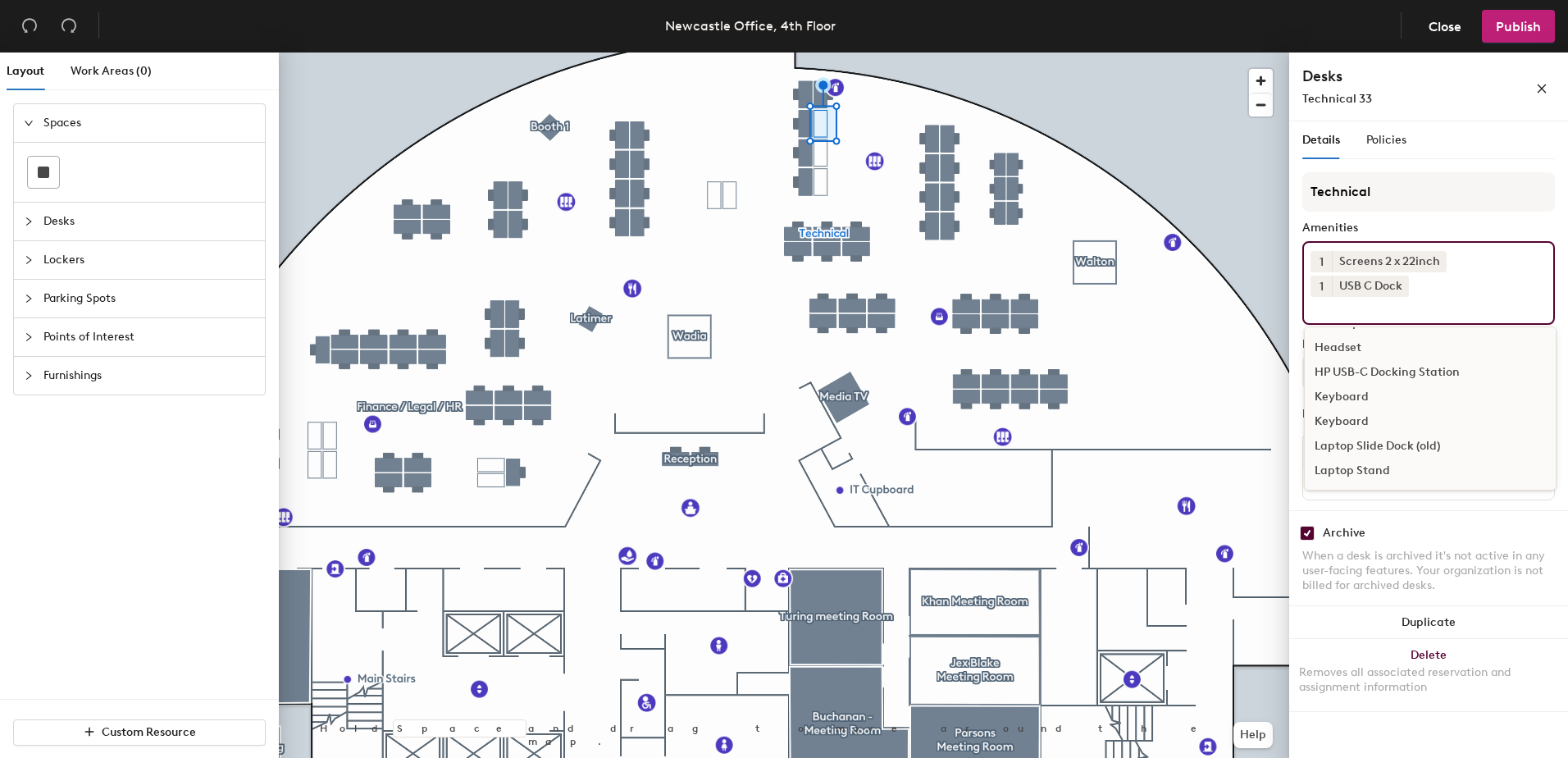
scroll to position [269, 0]
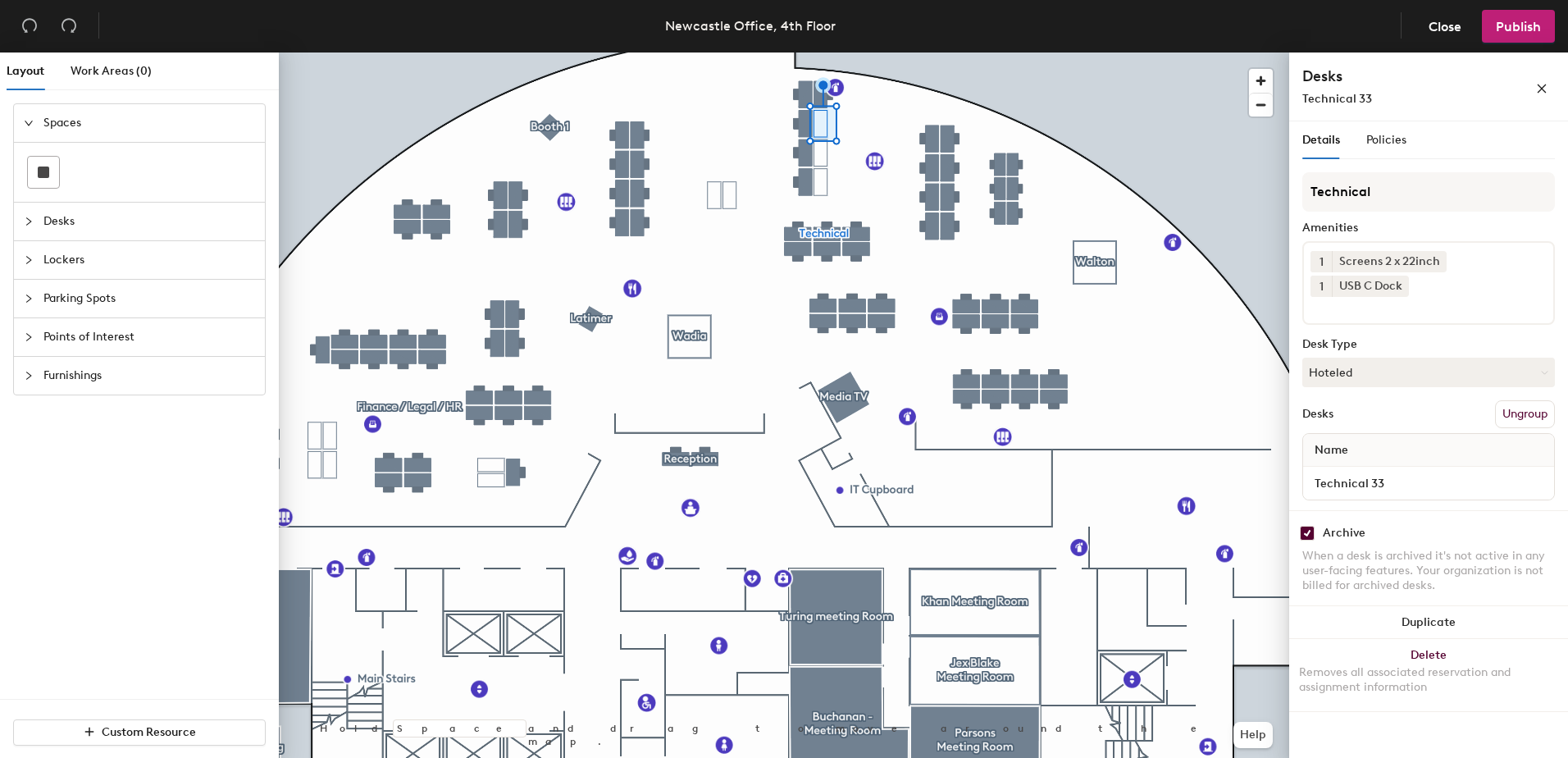
click at [1311, 541] on div "Archive When a desk is archived it's not active in any user-facing features. Yo…" at bounding box center [1428, 562] width 278 height 103
click at [1301, 532] on input "checkbox" at bounding box center [1307, 533] width 15 height 15
checkbox input "false"
click at [1308, 536] on input "checkbox" at bounding box center [1307, 533] width 15 height 15
checkbox input "false"
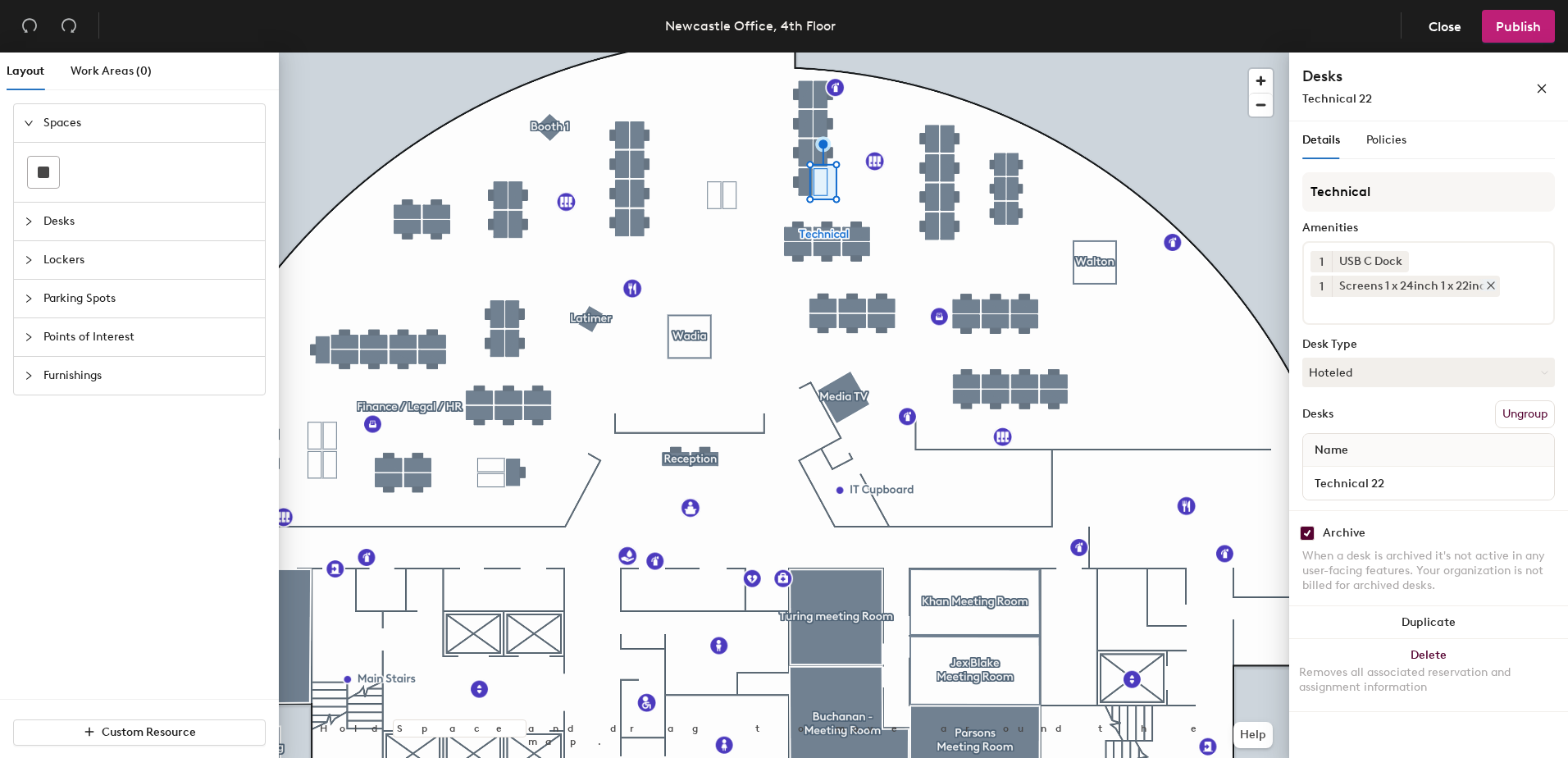
click at [1486, 289] on icon at bounding box center [1491, 285] width 12 height 12
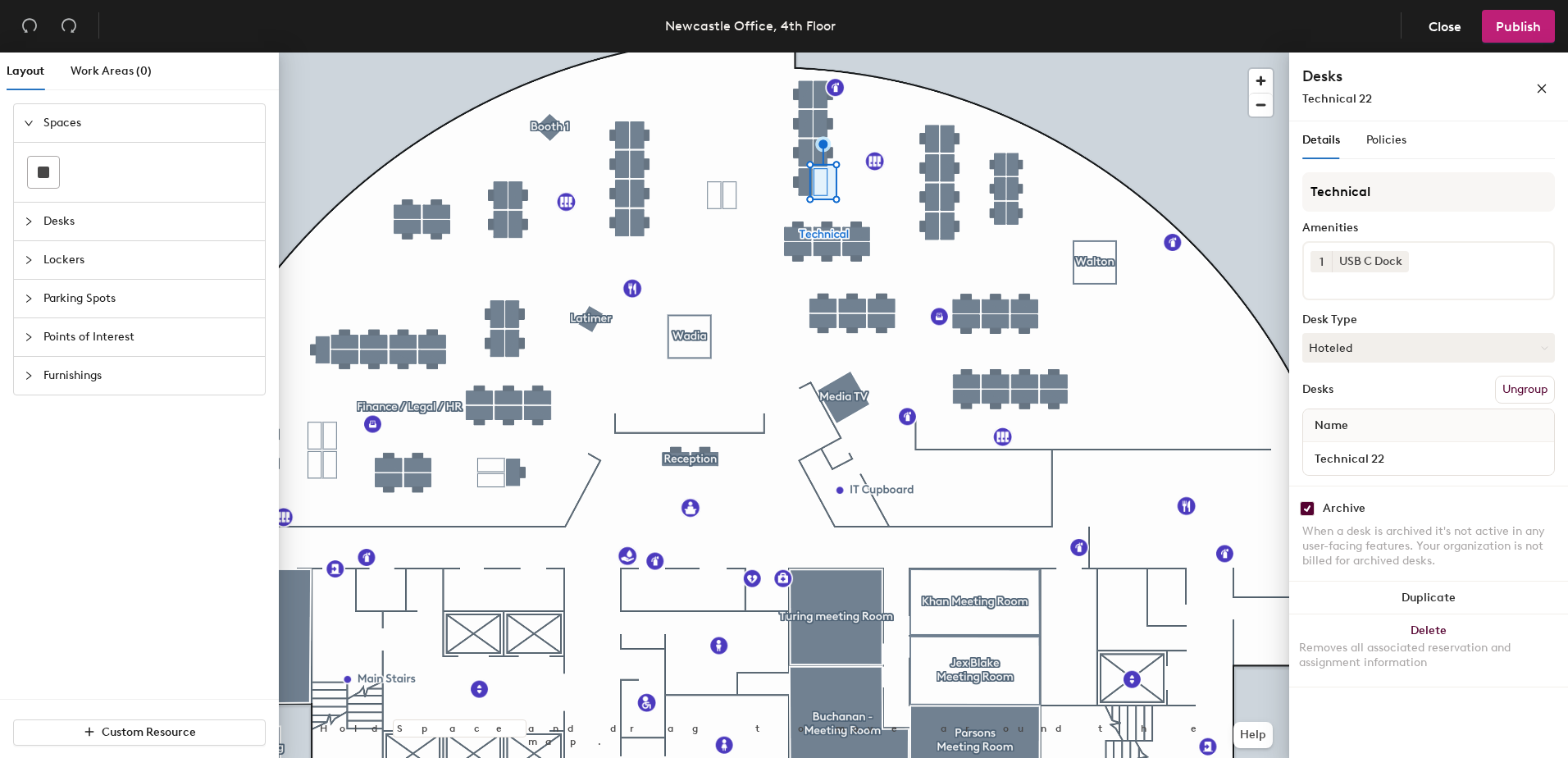
click at [1486, 289] on div "1 USB C Dock" at bounding box center [1428, 270] width 253 height 59
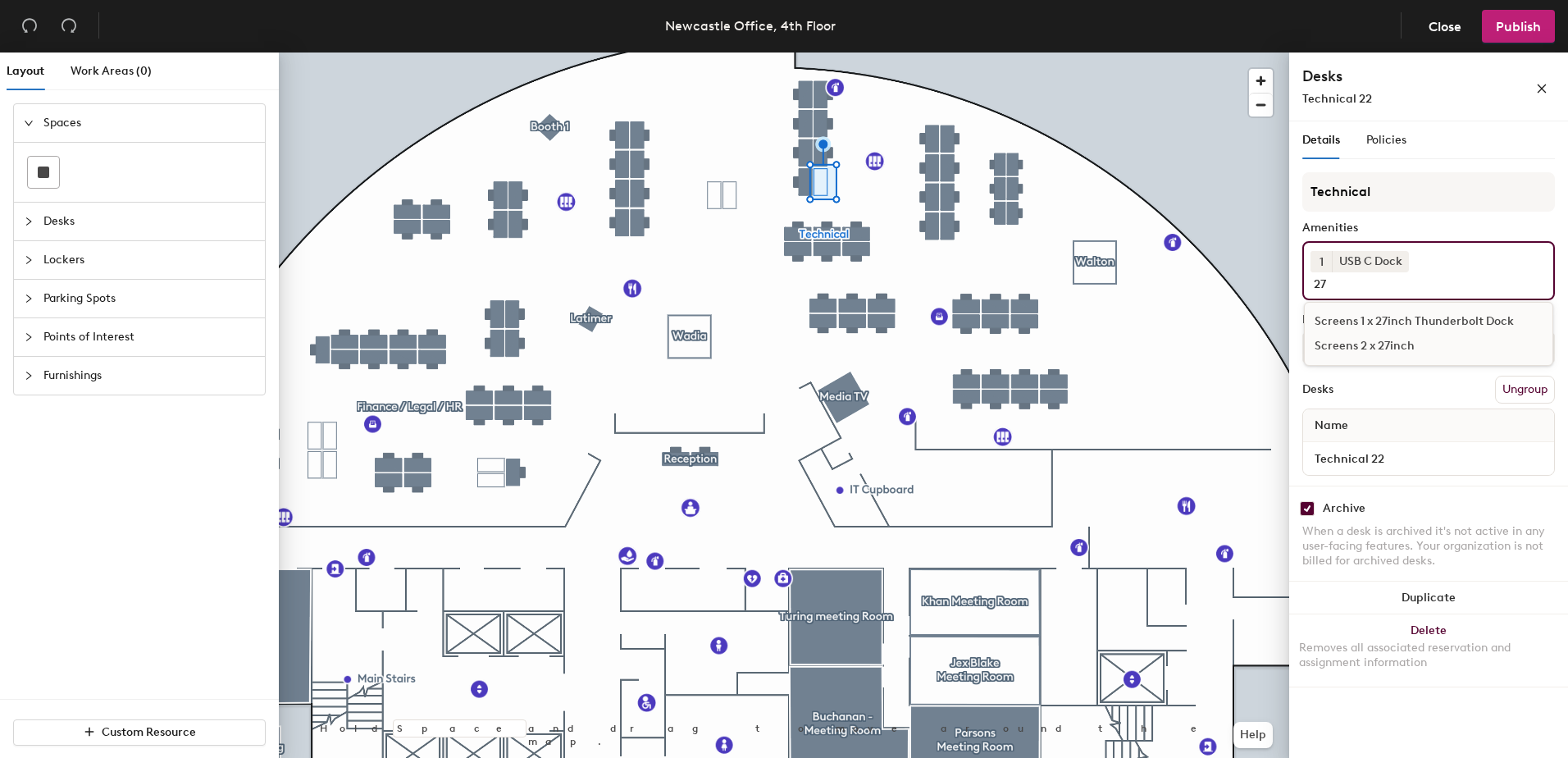
type input "27"
click at [1445, 325] on div "Screens 1 x 27inch Thunderbolt Dock" at bounding box center [1428, 321] width 248 height 25
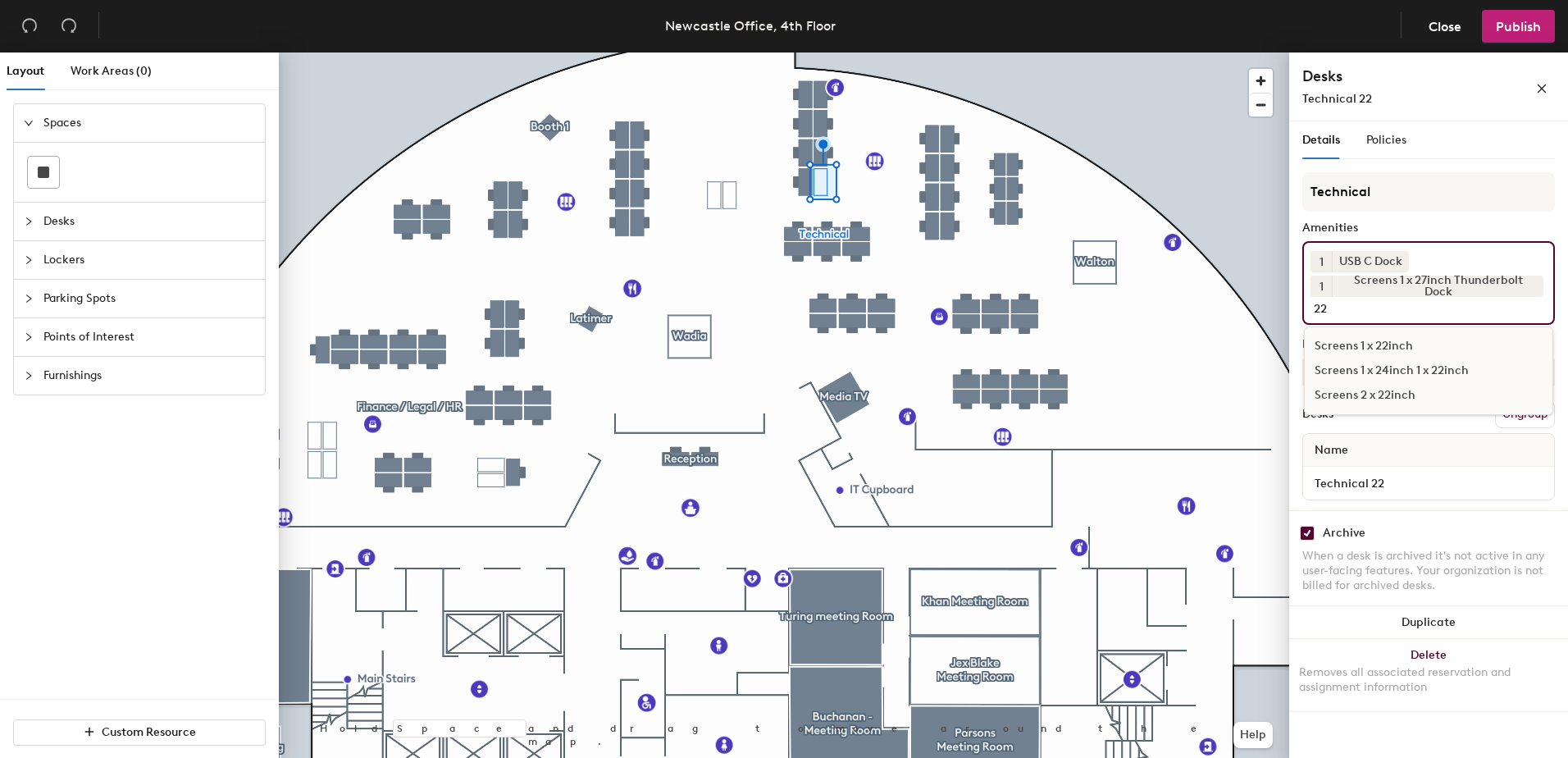
type input "22"
click at [1399, 347] on div "Screens 1 x 22inch" at bounding box center [1428, 345] width 248 height 25
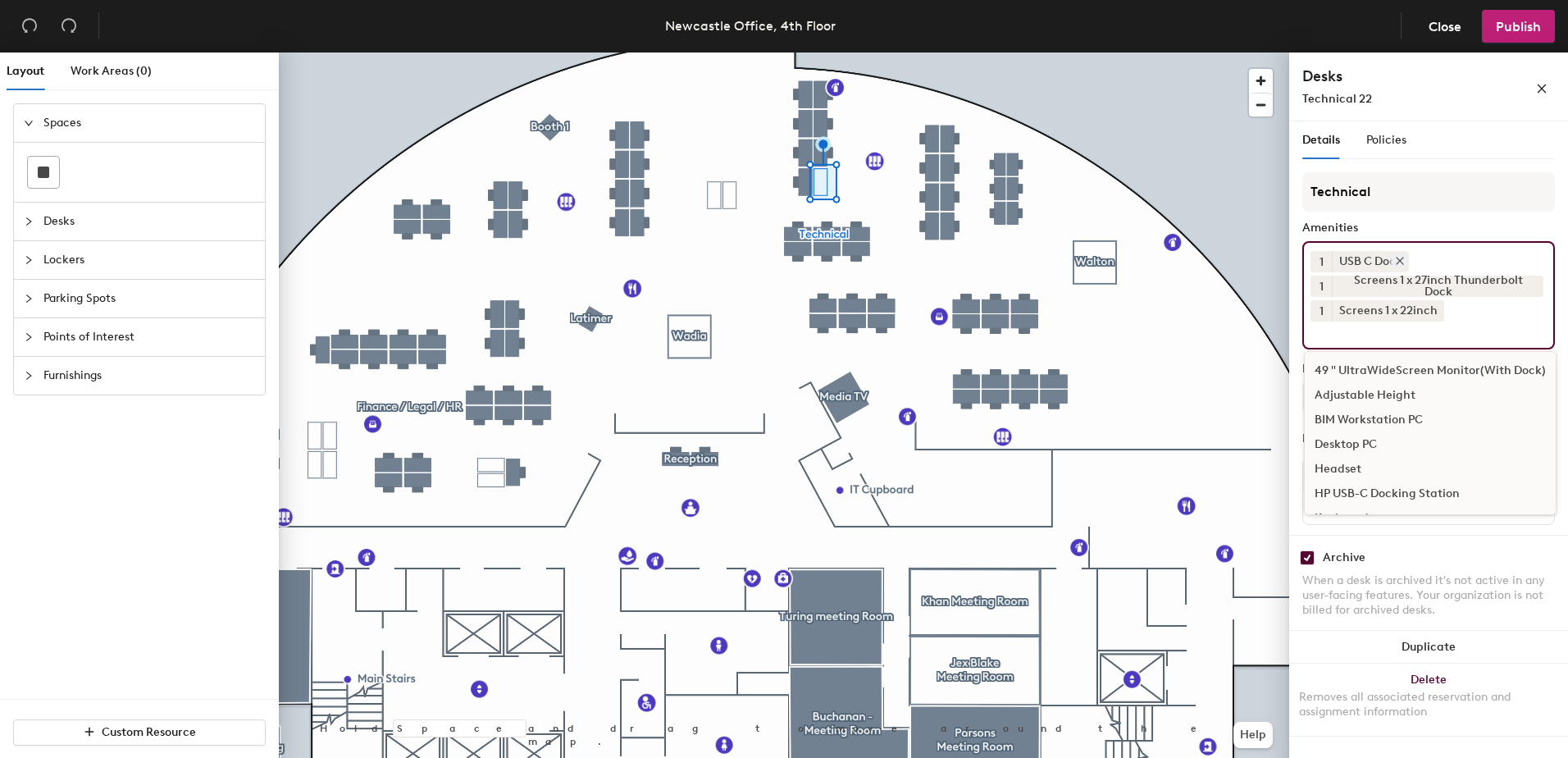
click at [1398, 263] on icon at bounding box center [1399, 261] width 7 height 7
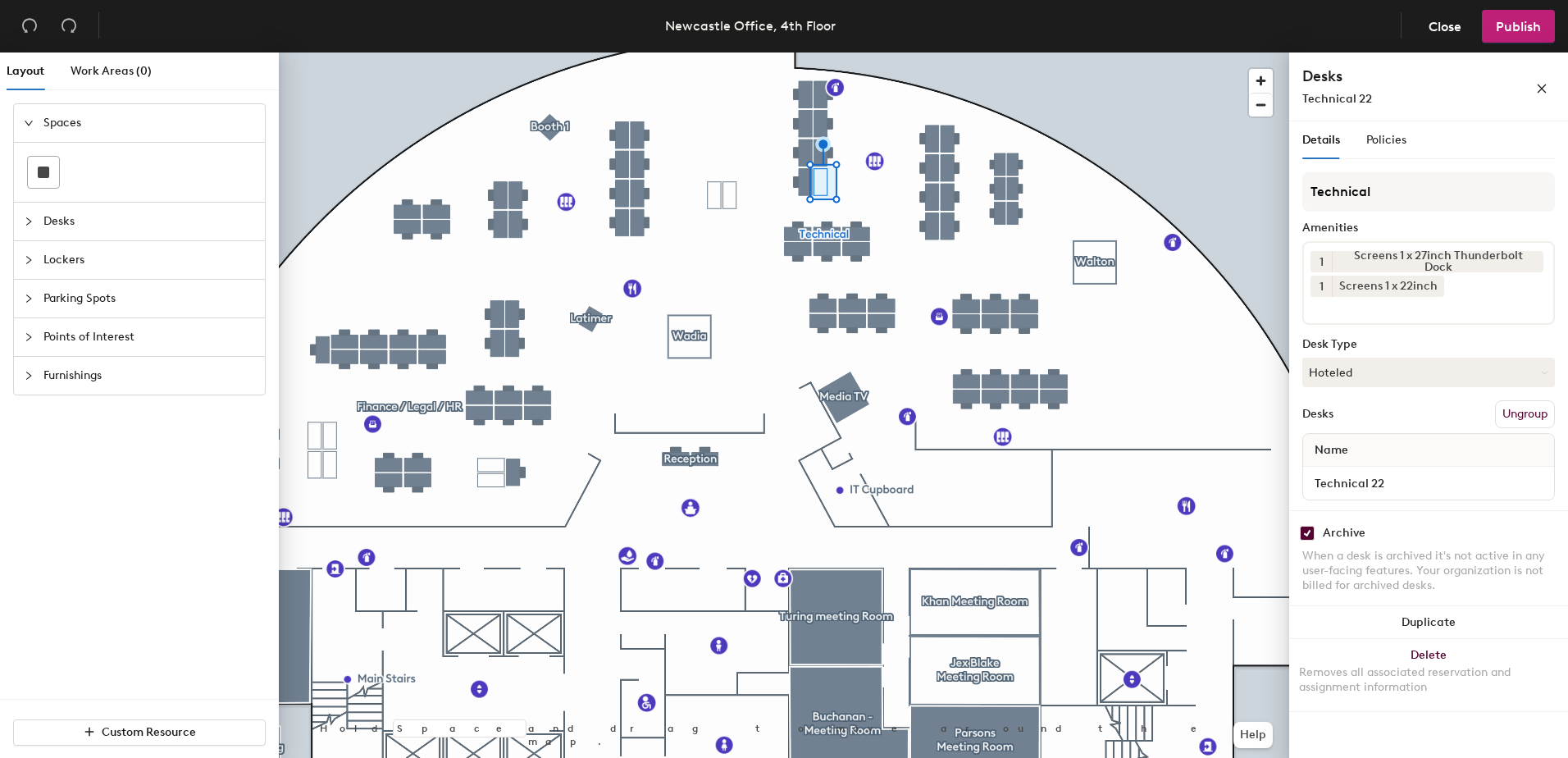
click at [1307, 531] on input "checkbox" at bounding box center [1307, 533] width 15 height 15
checkbox input "false"
click at [1525, 27] on span "Publish" at bounding box center [1519, 27] width 45 height 16
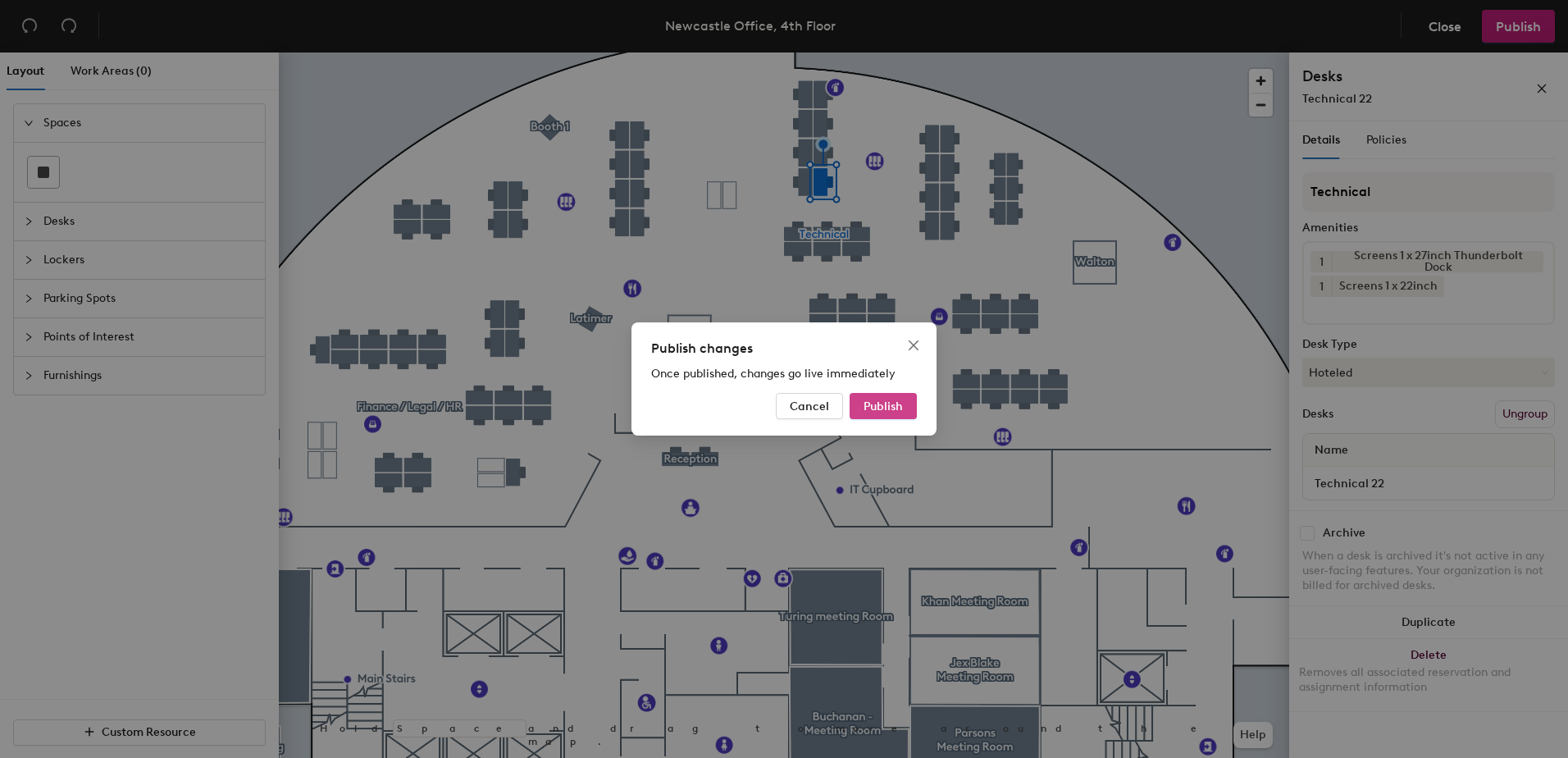
click at [894, 397] on button "Publish" at bounding box center [883, 406] width 67 height 27
